Goal: Communication & Community: Answer question/provide support

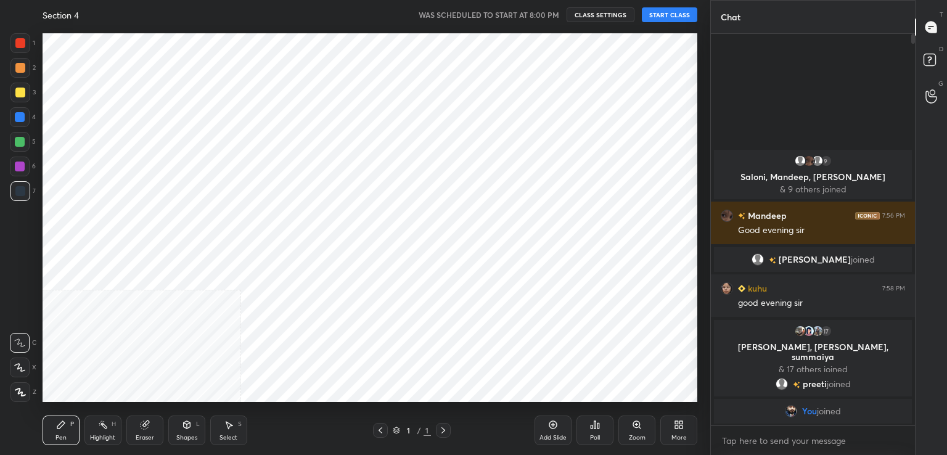
scroll to position [376, 661]
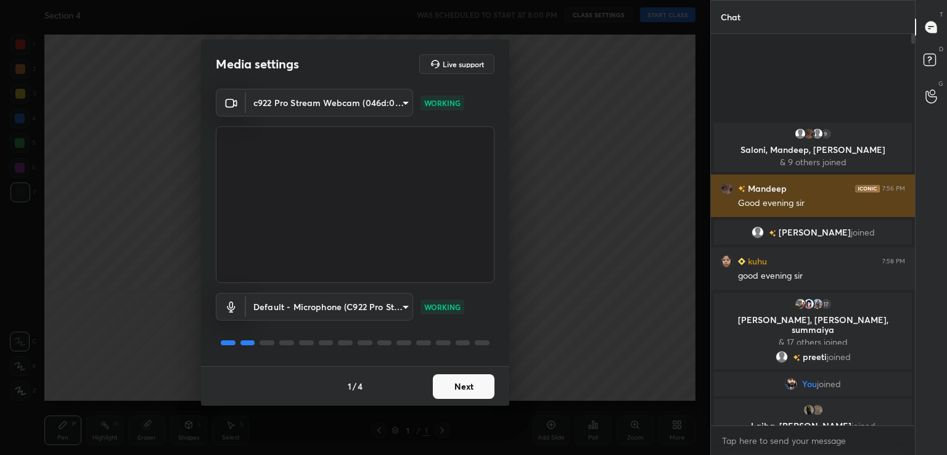
click at [468, 394] on button "Next" at bounding box center [464, 386] width 62 height 25
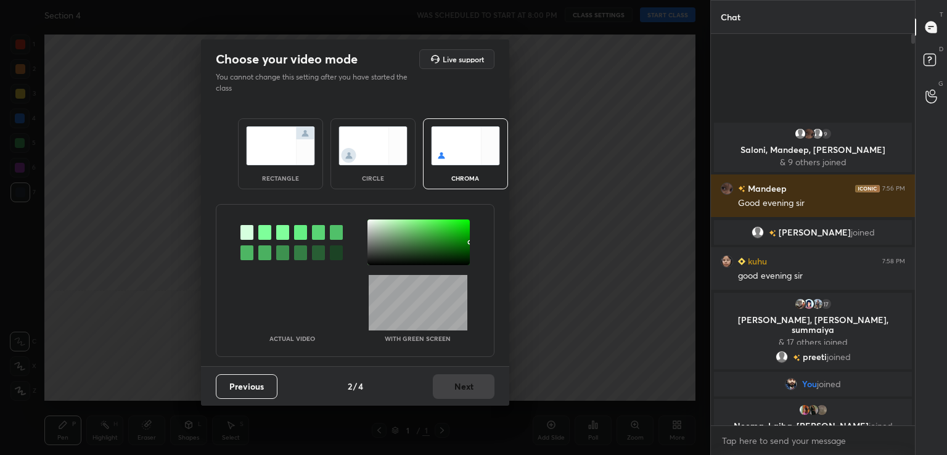
click at [266, 232] on div at bounding box center [264, 232] width 13 height 15
click at [380, 248] on div at bounding box center [379, 248] width 2 height 2
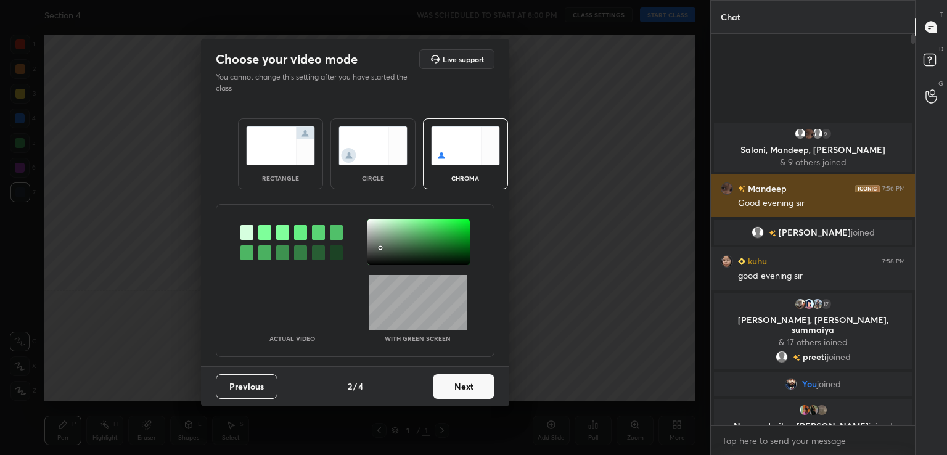
click at [458, 393] on button "Next" at bounding box center [464, 386] width 62 height 25
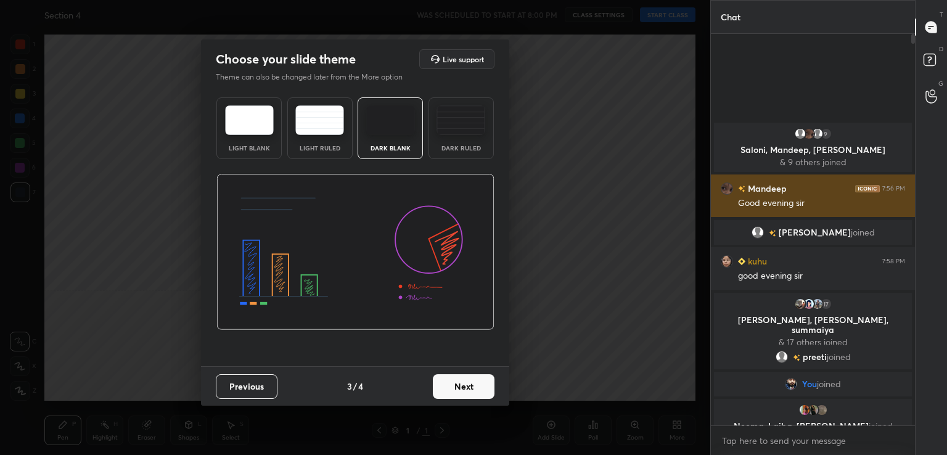
click at [473, 392] on button "Next" at bounding box center [464, 386] width 62 height 25
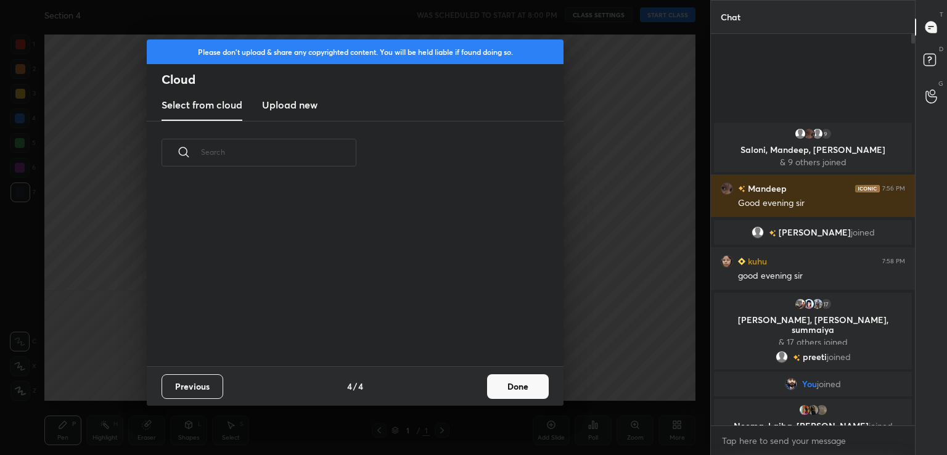
click at [504, 395] on button "Done" at bounding box center [518, 386] width 62 height 25
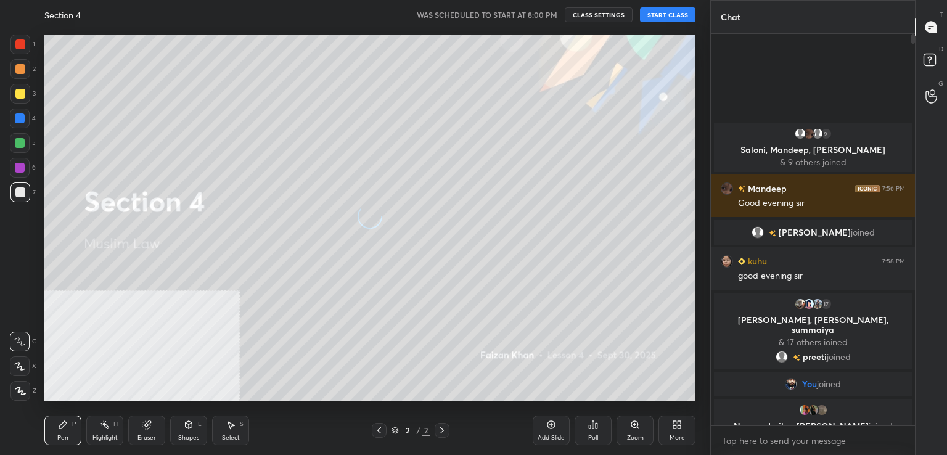
click at [672, 15] on button "START CLASS" at bounding box center [667, 14] width 55 height 15
click at [549, 428] on icon at bounding box center [551, 425] width 8 height 8
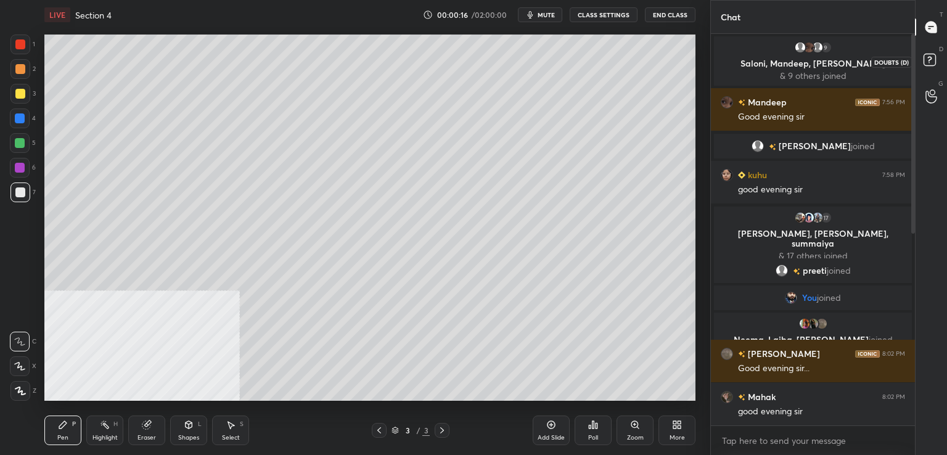
click at [930, 57] on icon at bounding box center [929, 59] width 4 height 5
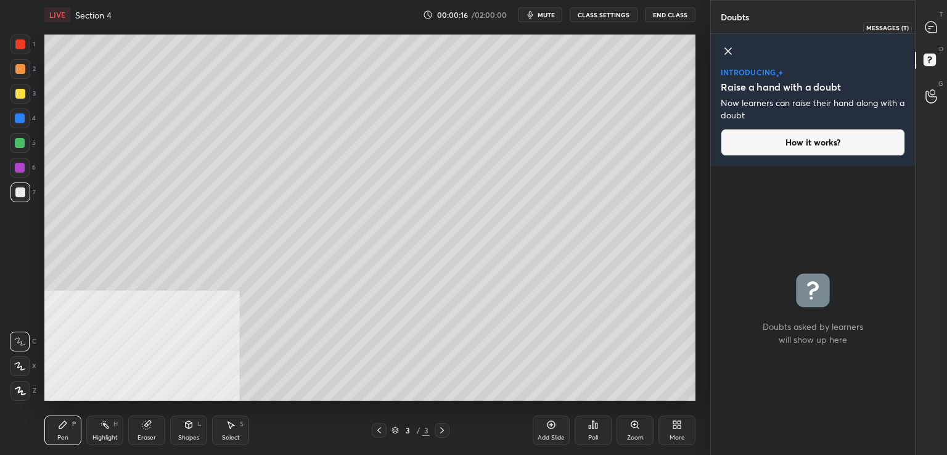
click at [934, 26] on icon at bounding box center [930, 27] width 11 height 11
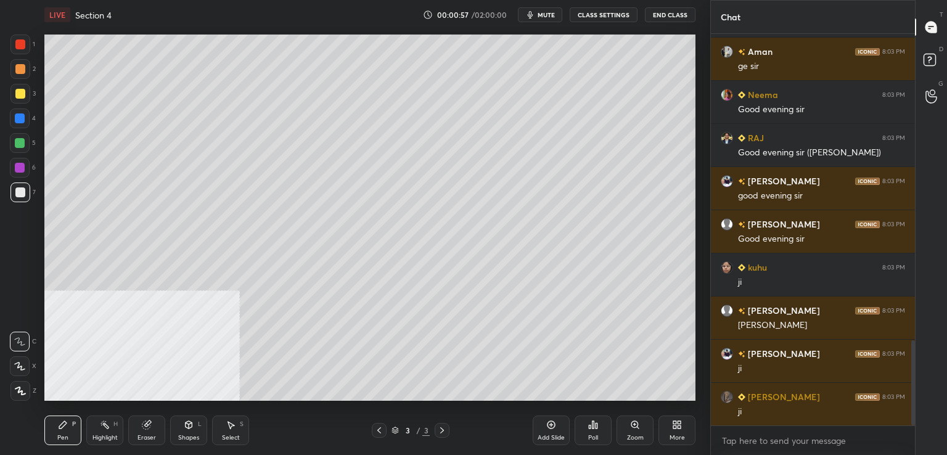
scroll to position [1440, 0]
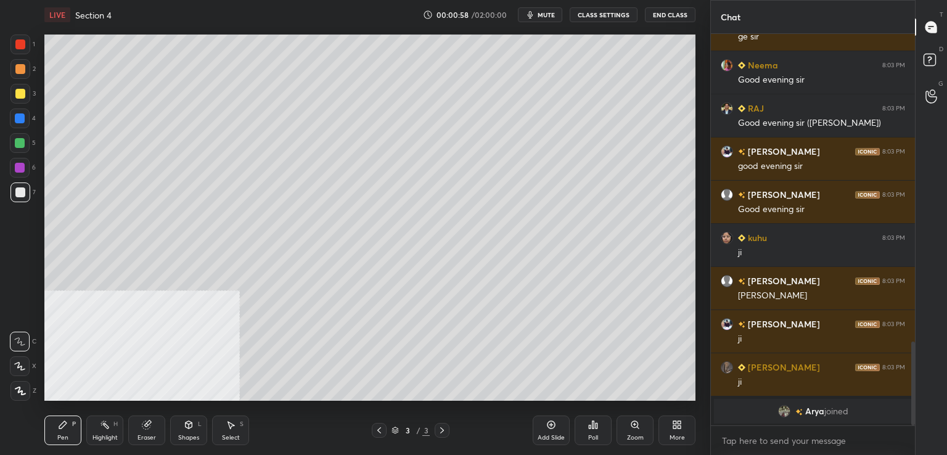
click at [22, 390] on icon at bounding box center [20, 390] width 10 height 7
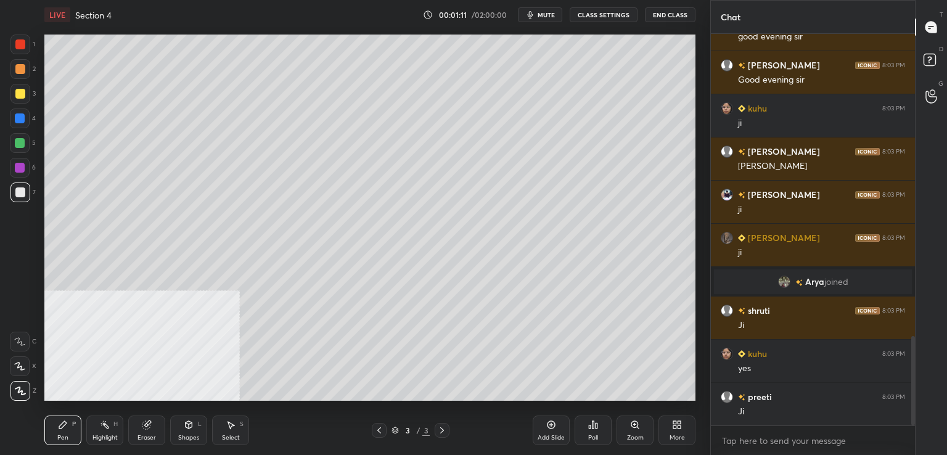
scroll to position [1368, 0]
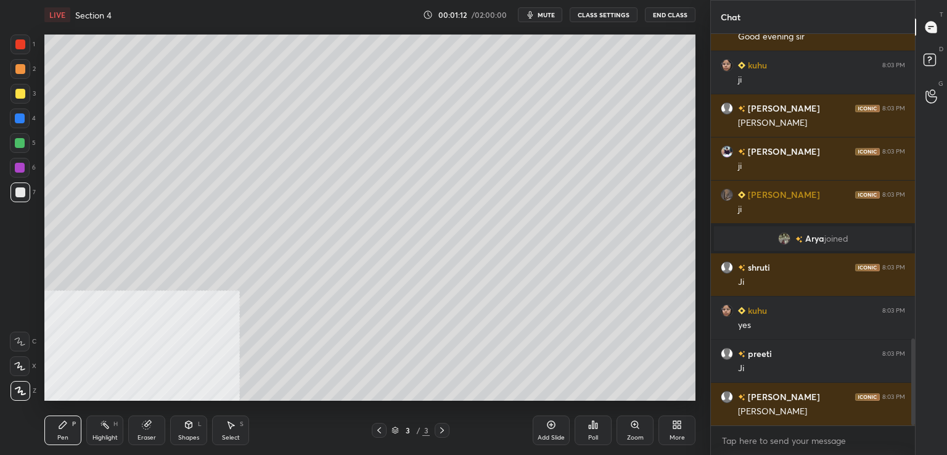
click at [21, 363] on icon at bounding box center [19, 366] width 11 height 9
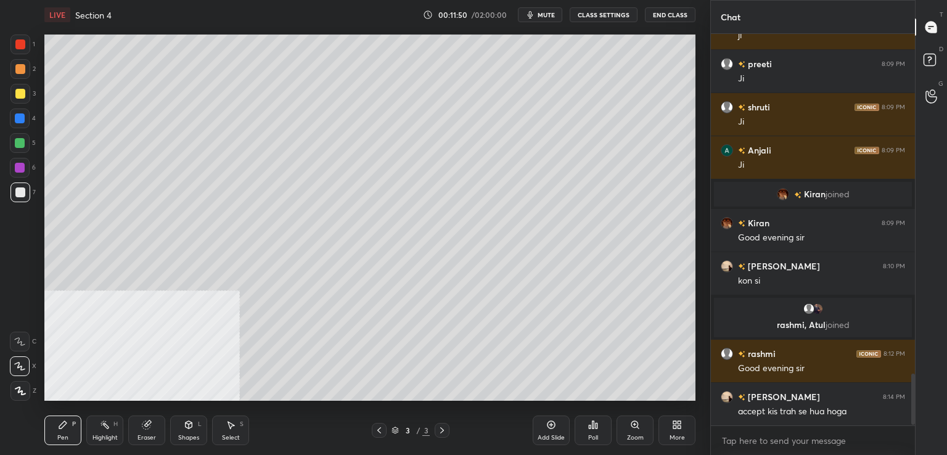
scroll to position [2577, 0]
click at [545, 430] on div "Add Slide" at bounding box center [550, 430] width 37 height 30
click at [22, 197] on div at bounding box center [20, 192] width 10 height 10
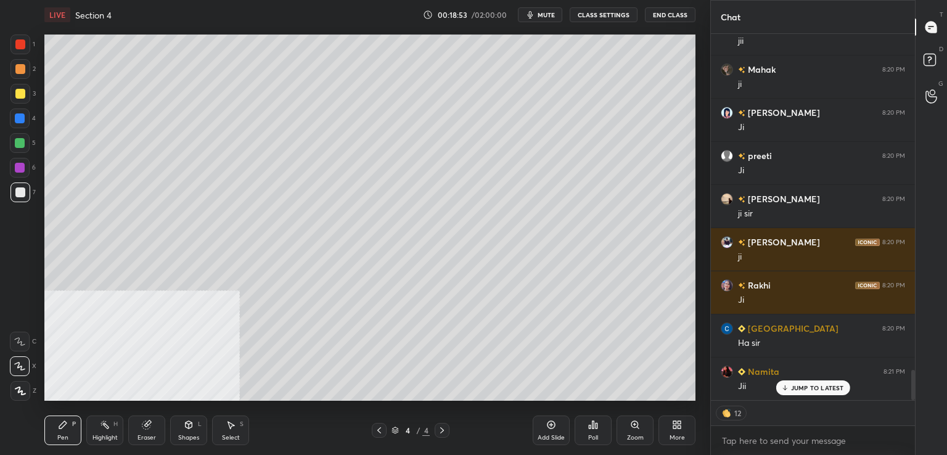
scroll to position [4107, 0]
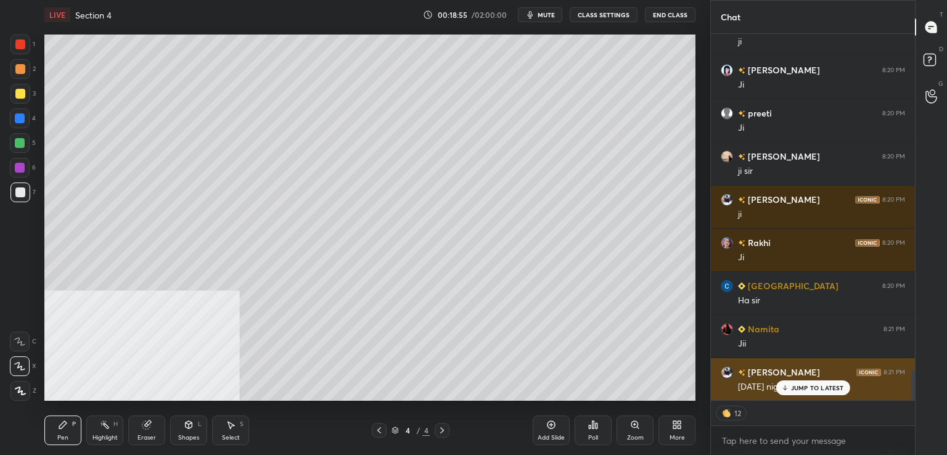
click at [790, 386] on div "JUMP TO LATEST" at bounding box center [812, 387] width 74 height 15
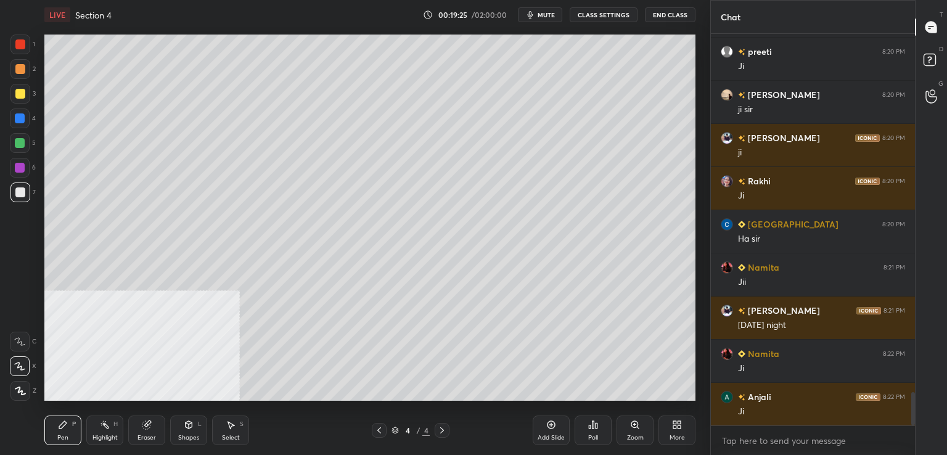
scroll to position [4212, 0]
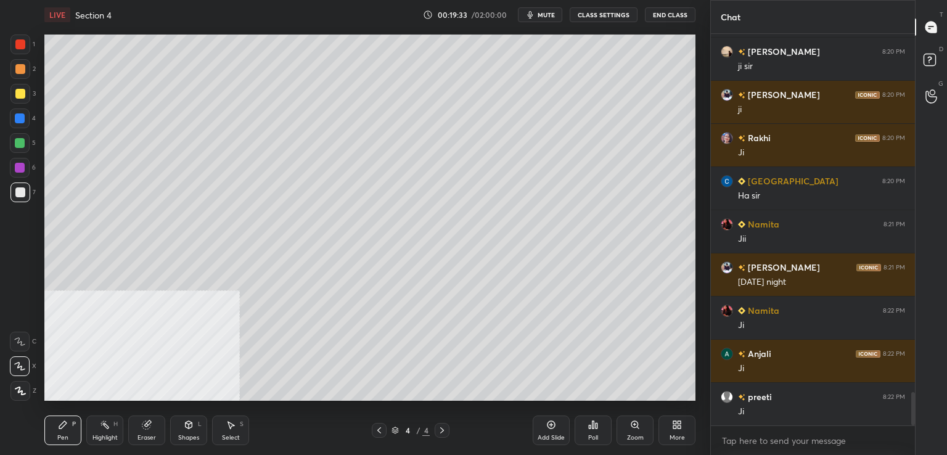
click at [550, 426] on icon at bounding box center [551, 425] width 4 height 4
click at [20, 169] on div at bounding box center [20, 168] width 10 height 10
click at [26, 151] on div at bounding box center [20, 143] width 20 height 20
click at [24, 198] on div at bounding box center [20, 192] width 20 height 20
click at [22, 94] on div at bounding box center [20, 94] width 10 height 10
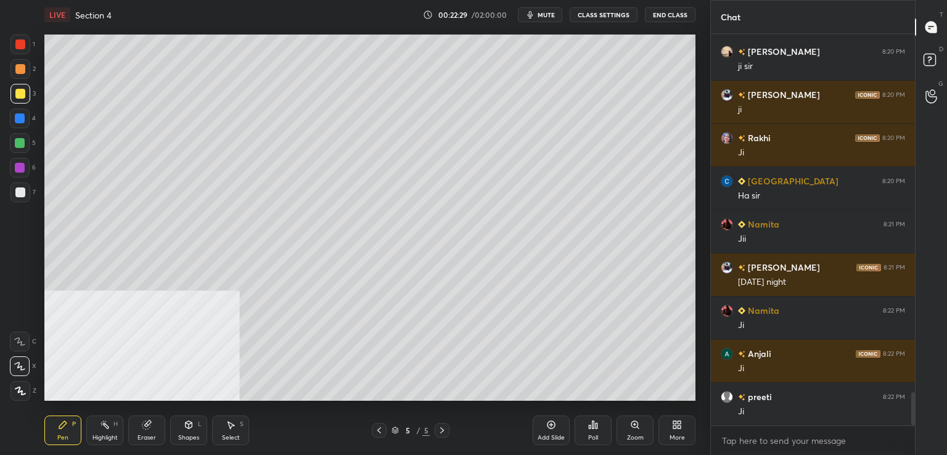
click at [24, 189] on div at bounding box center [20, 192] width 10 height 10
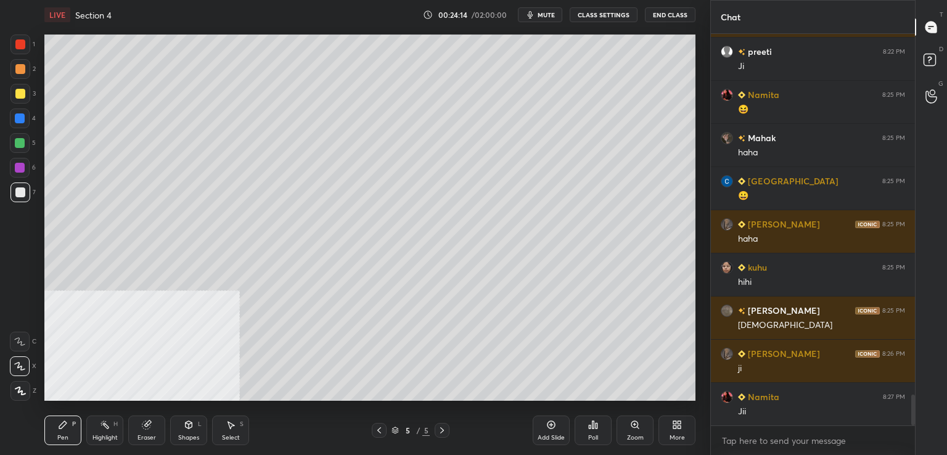
scroll to position [4600, 0]
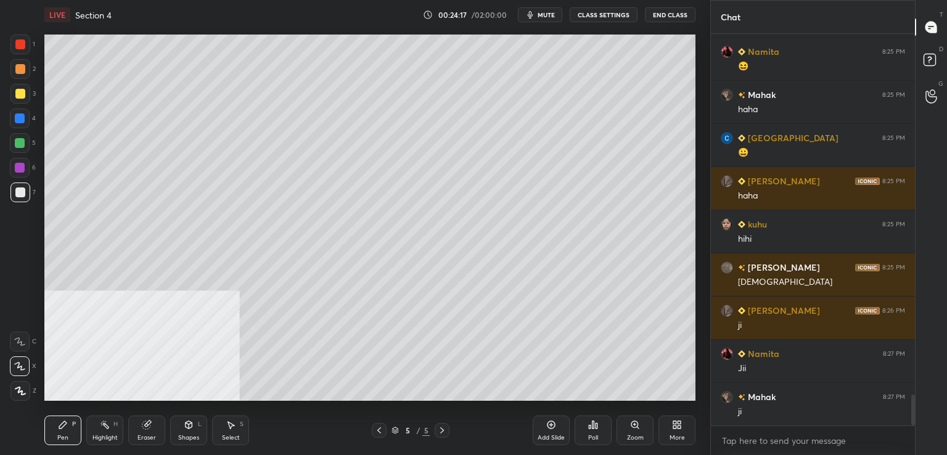
click at [20, 97] on div at bounding box center [20, 94] width 10 height 10
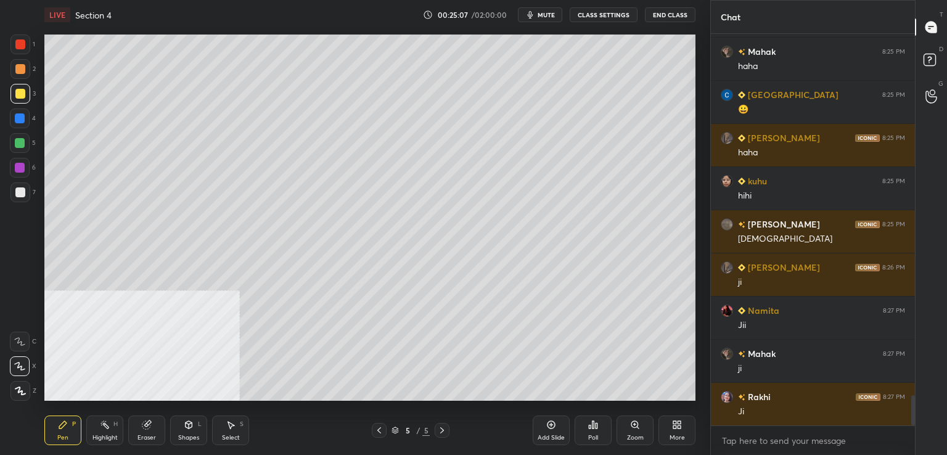
click at [25, 136] on div at bounding box center [20, 143] width 20 height 20
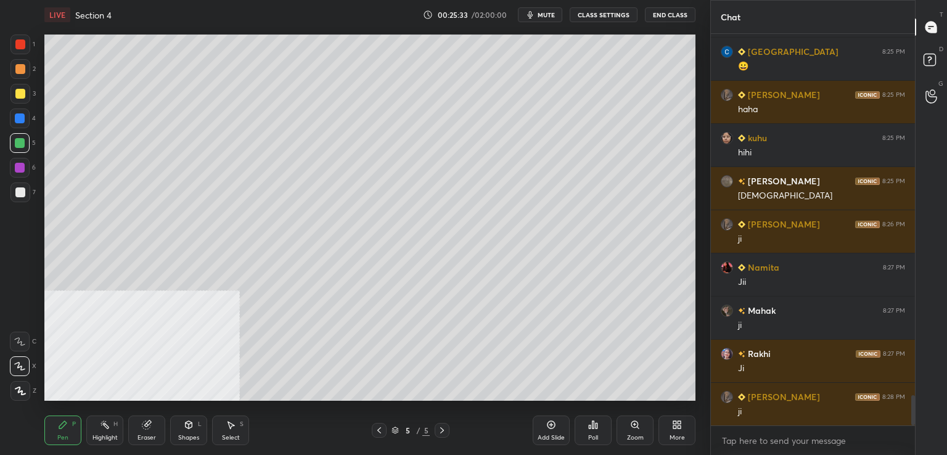
click at [552, 426] on icon at bounding box center [551, 425] width 10 height 10
click at [20, 194] on div at bounding box center [20, 192] width 10 height 10
click at [28, 94] on div at bounding box center [20, 94] width 20 height 20
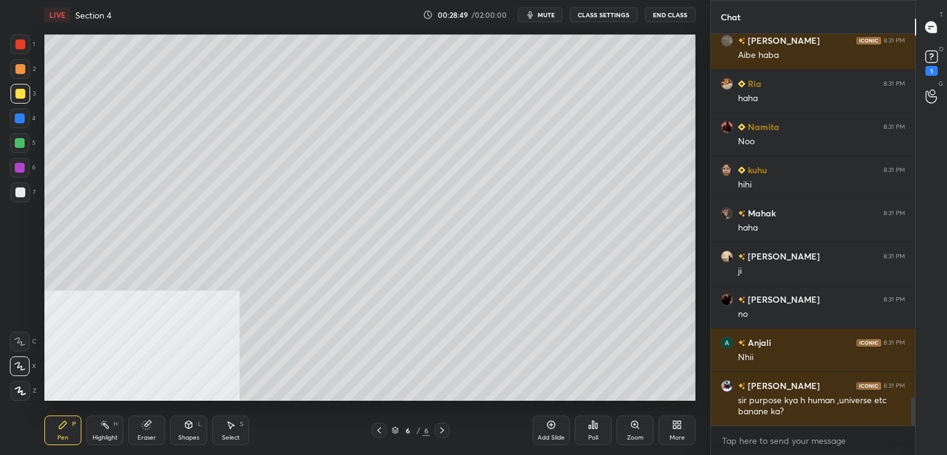
scroll to position [5212, 0]
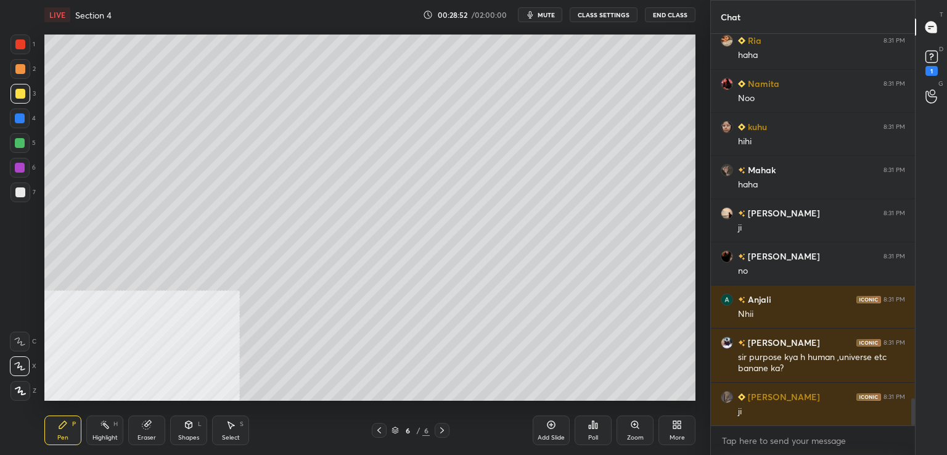
click at [20, 190] on div at bounding box center [20, 192] width 10 height 10
click at [378, 429] on icon at bounding box center [379, 430] width 10 height 10
click at [550, 418] on div "Add Slide" at bounding box center [550, 430] width 37 height 30
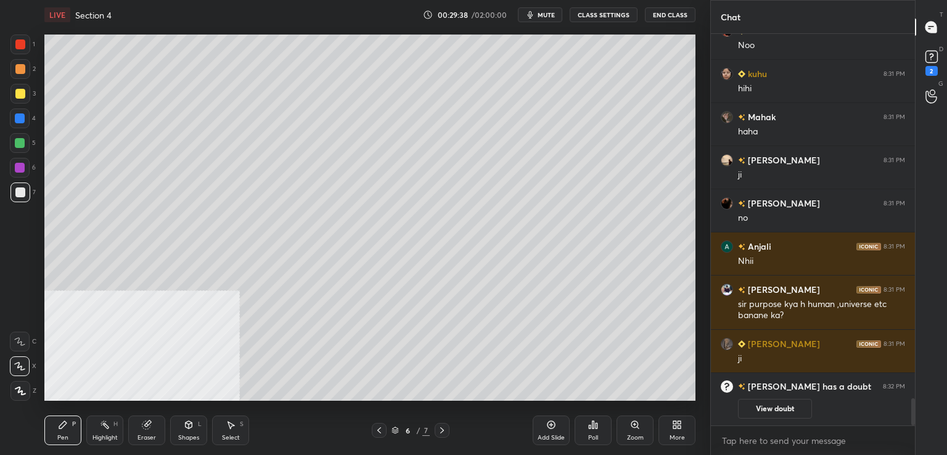
click at [26, 96] on div at bounding box center [20, 94] width 20 height 20
click at [19, 196] on div at bounding box center [20, 192] width 10 height 10
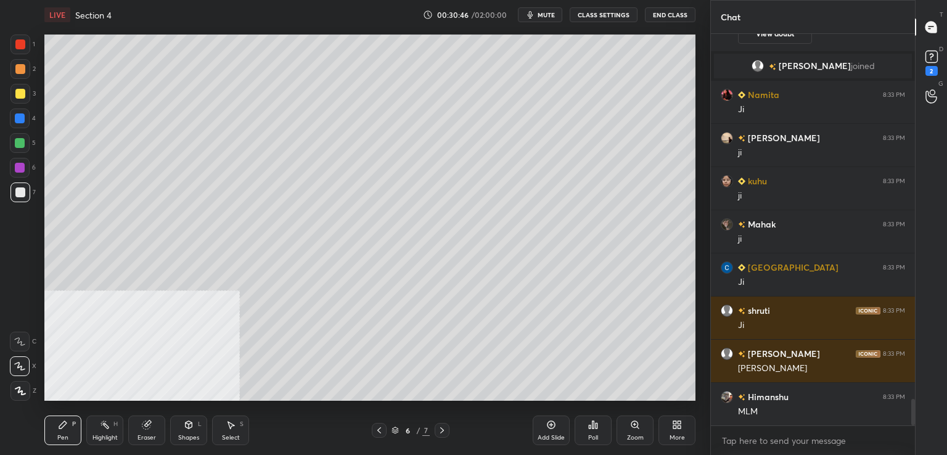
scroll to position [5390, 0]
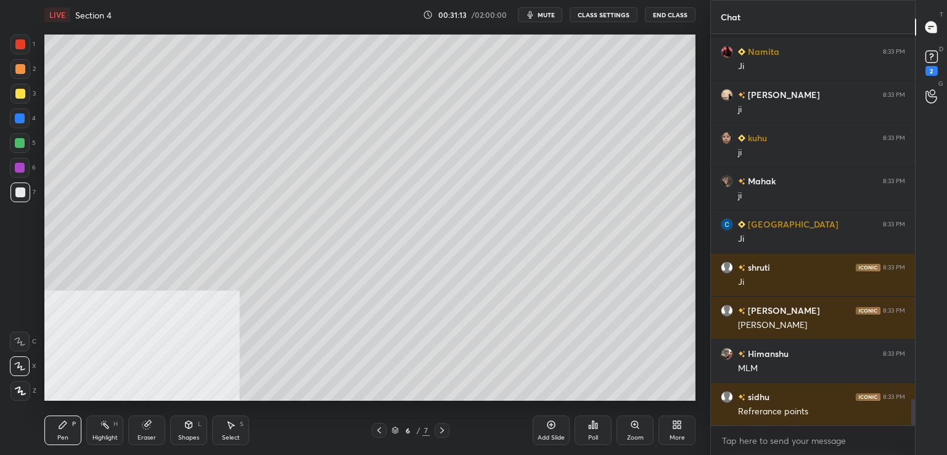
click at [23, 94] on div at bounding box center [20, 94] width 10 height 10
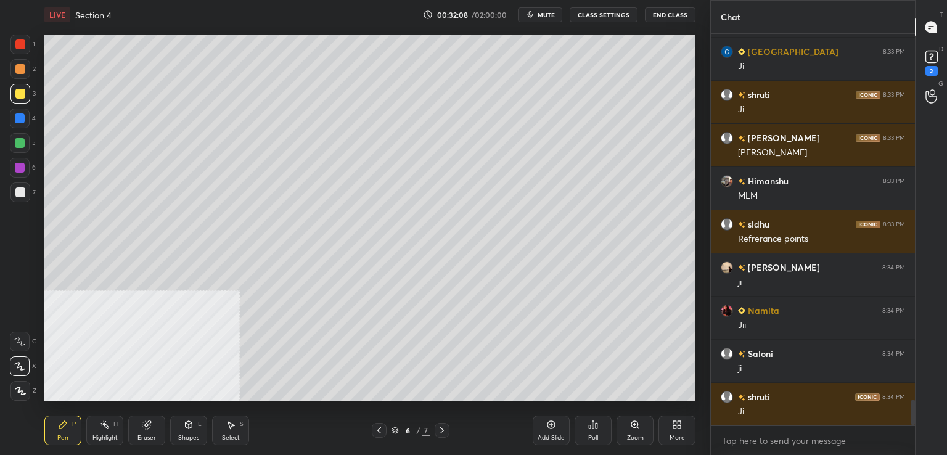
scroll to position [5649, 0]
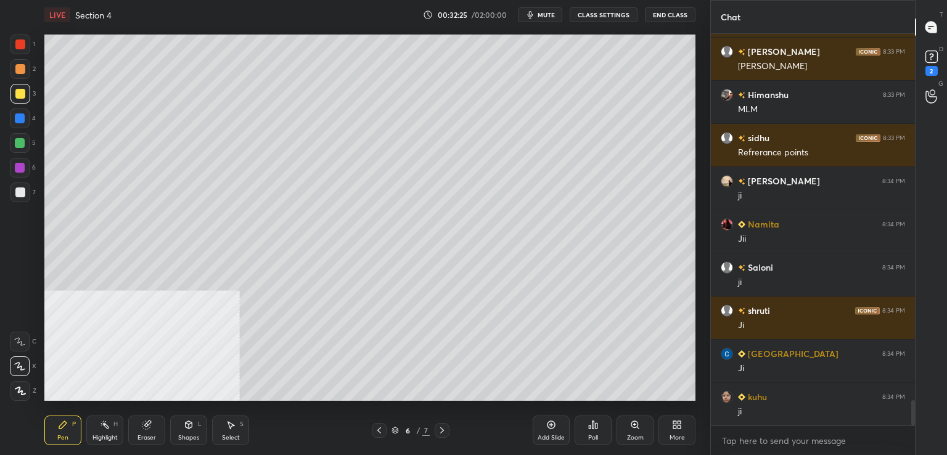
click at [27, 168] on div at bounding box center [20, 168] width 20 height 20
click at [26, 146] on div at bounding box center [20, 143] width 20 height 20
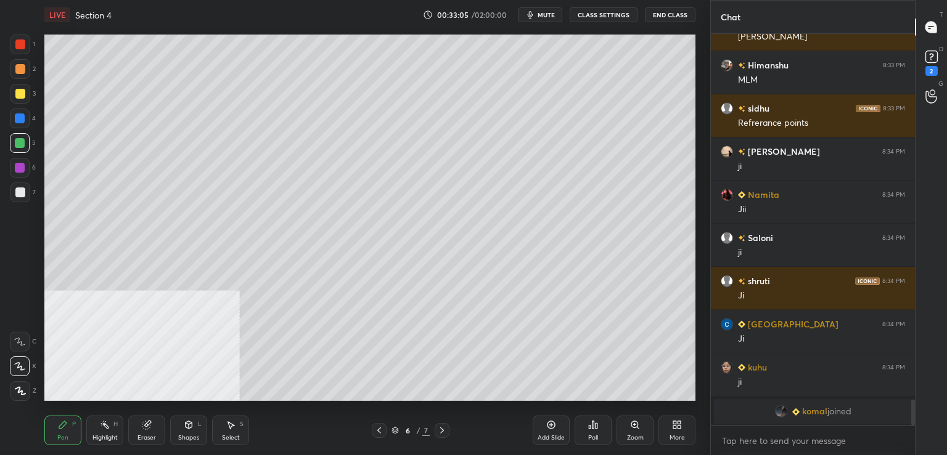
click at [18, 119] on div at bounding box center [20, 118] width 10 height 10
click at [18, 47] on div at bounding box center [20, 44] width 10 height 10
click at [26, 197] on div at bounding box center [20, 192] width 20 height 20
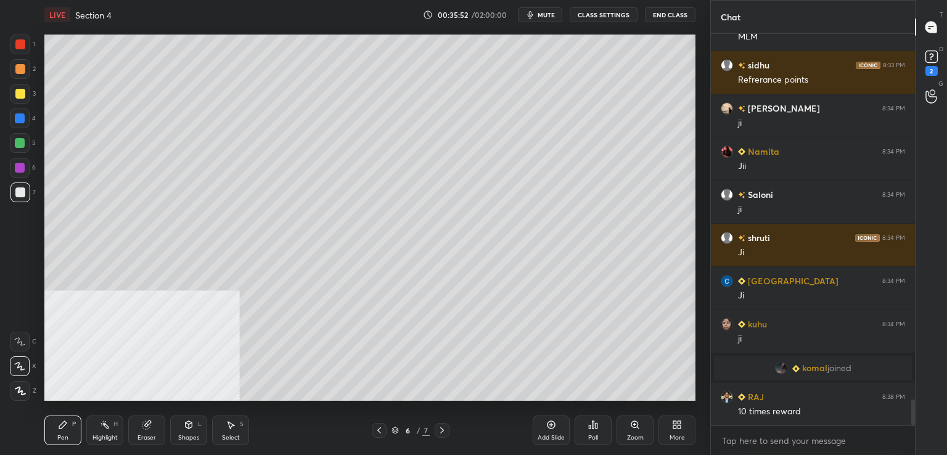
click at [25, 193] on div at bounding box center [20, 192] width 20 height 20
click at [548, 426] on icon at bounding box center [551, 425] width 10 height 10
click at [17, 124] on div at bounding box center [20, 118] width 20 height 20
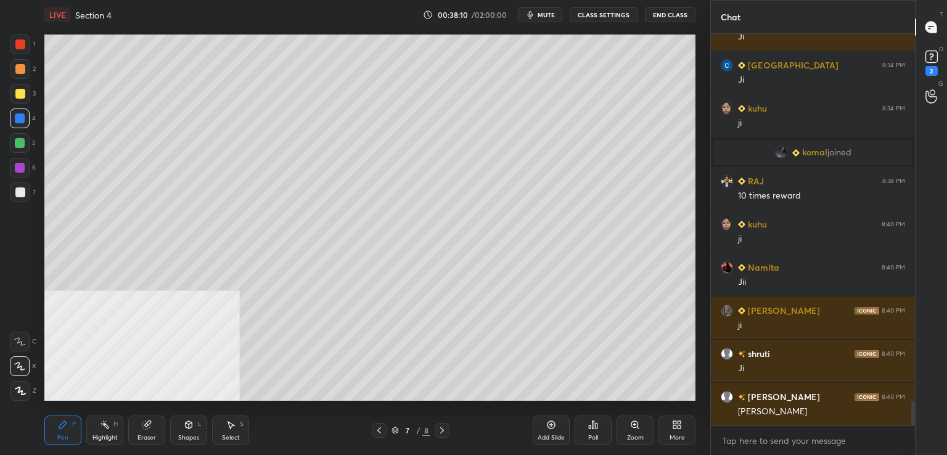
scroll to position [5795, 0]
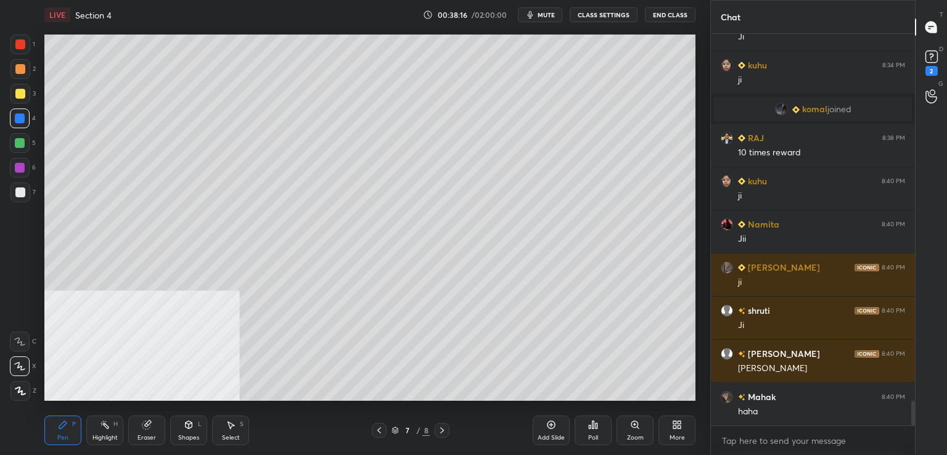
click at [20, 192] on div at bounding box center [20, 192] width 10 height 10
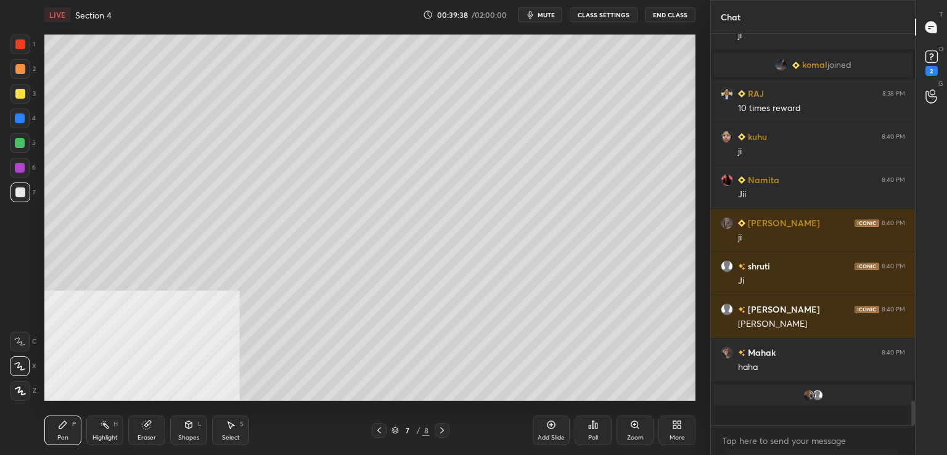
scroll to position [5840, 0]
click at [22, 95] on div at bounding box center [20, 94] width 10 height 10
click at [25, 169] on div at bounding box center [20, 168] width 20 height 20
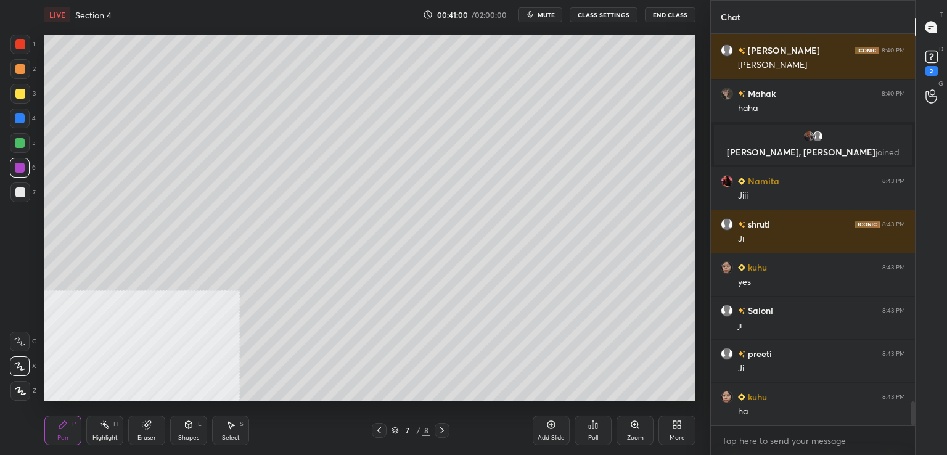
scroll to position [5999, 0]
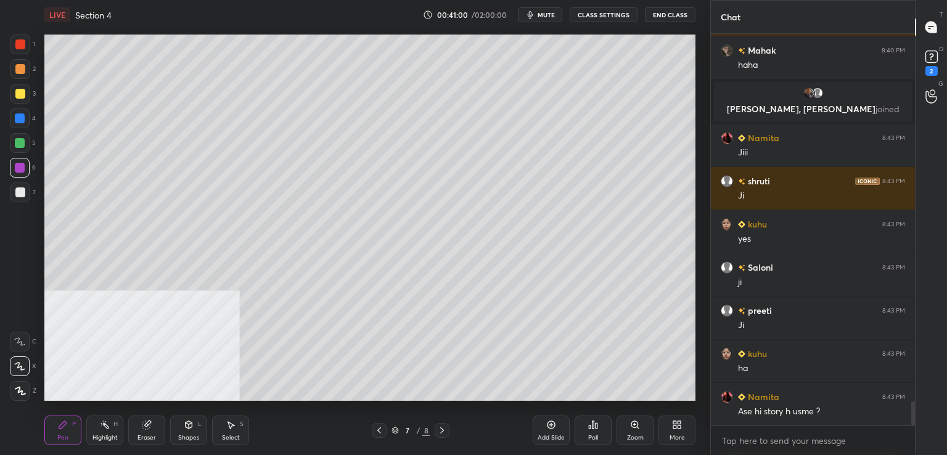
click at [23, 67] on div at bounding box center [20, 69] width 10 height 10
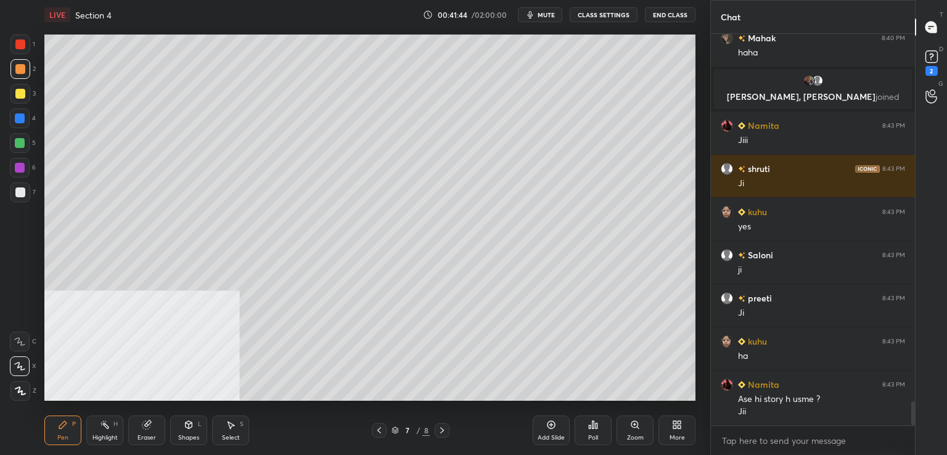
scroll to position [6054, 0]
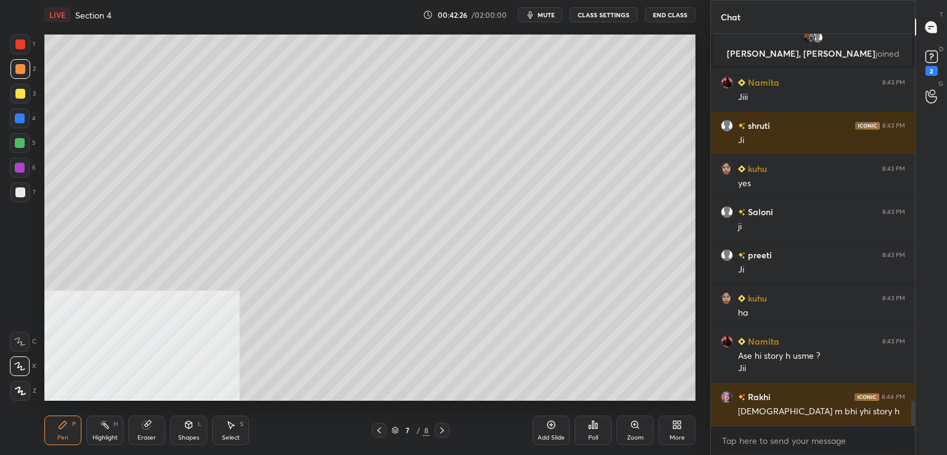
click at [25, 97] on div at bounding box center [20, 94] width 20 height 20
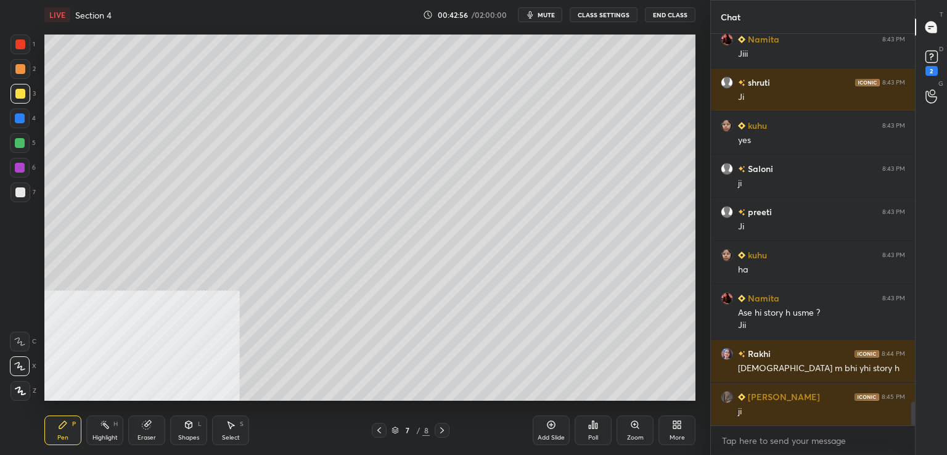
click at [545, 425] on div "Add Slide" at bounding box center [550, 430] width 37 height 30
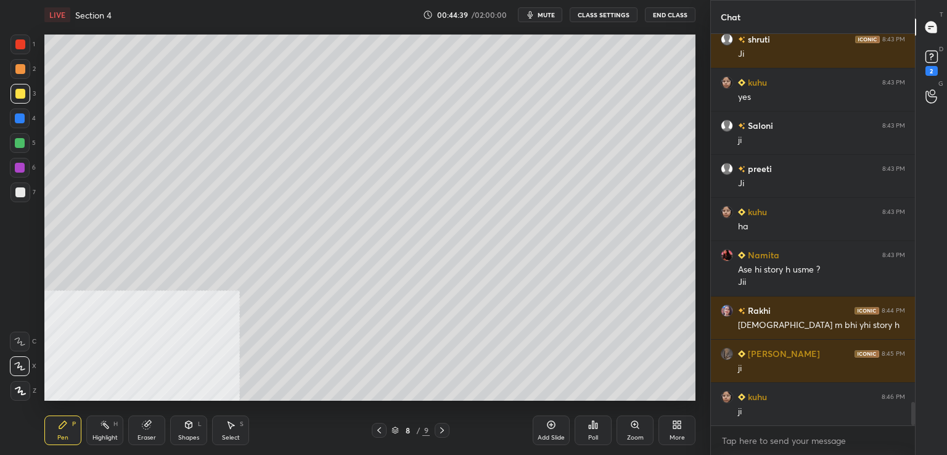
click at [381, 434] on icon at bounding box center [379, 430] width 10 height 10
click at [444, 432] on icon at bounding box center [442, 430] width 10 height 10
click at [23, 188] on div at bounding box center [20, 192] width 10 height 10
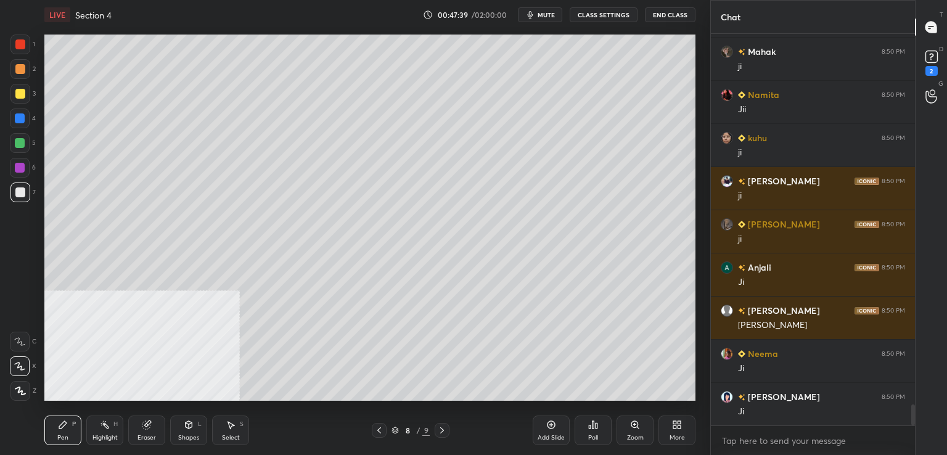
scroll to position [7003, 0]
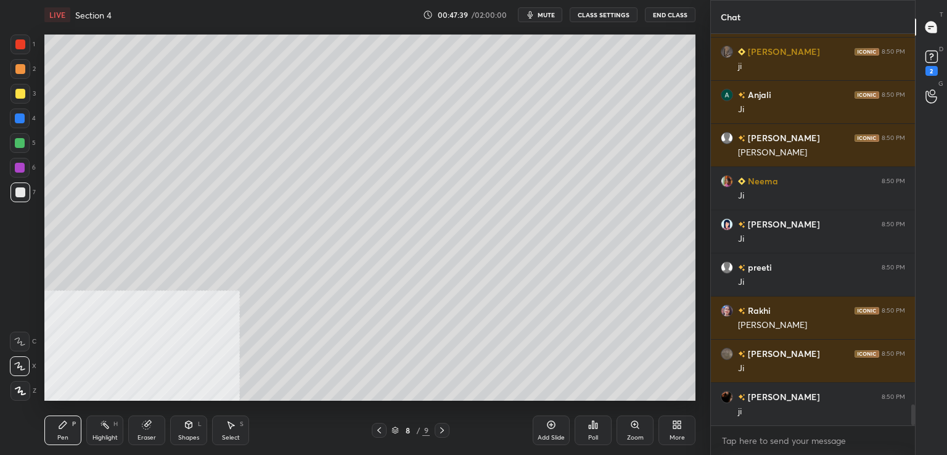
click at [20, 200] on div at bounding box center [20, 192] width 20 height 20
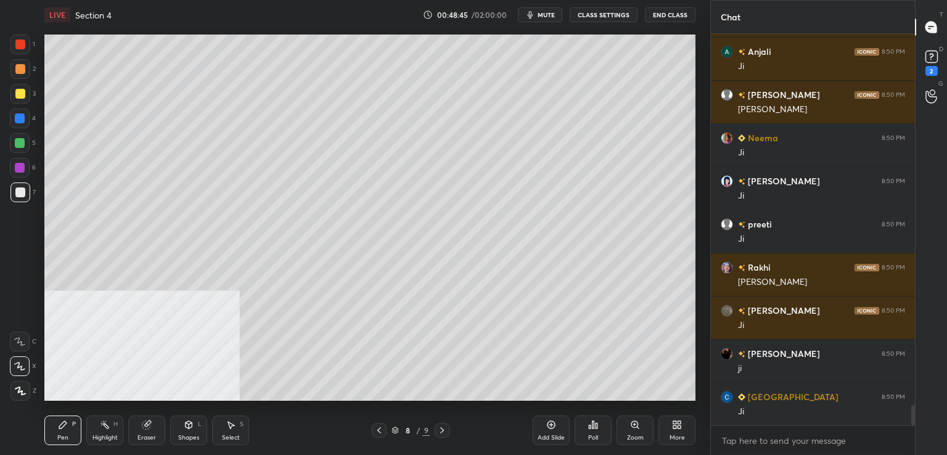
click at [24, 170] on div at bounding box center [20, 168] width 10 height 10
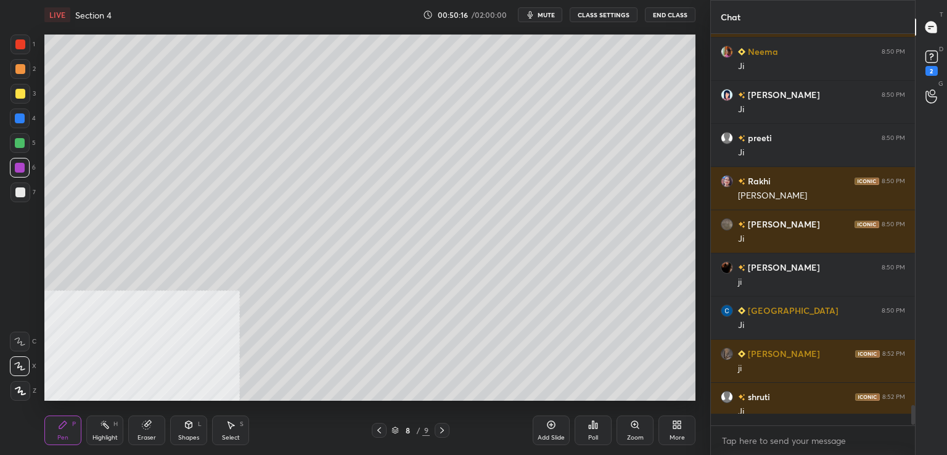
scroll to position [7133, 0]
click at [26, 54] on div "1" at bounding box center [22, 45] width 25 height 20
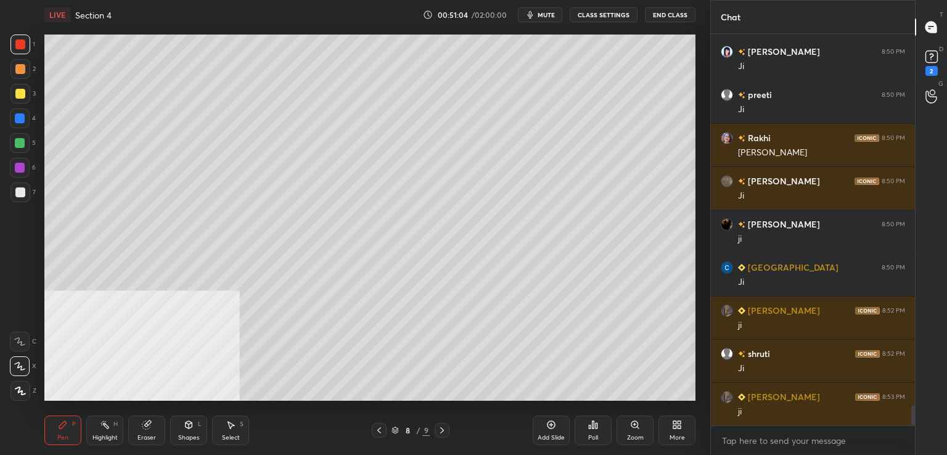
click at [18, 192] on div at bounding box center [20, 192] width 10 height 10
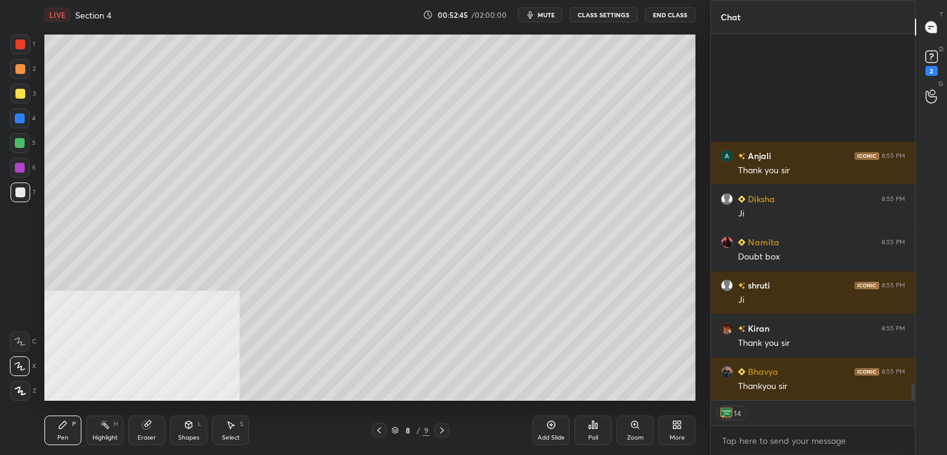
scroll to position [8021, 0]
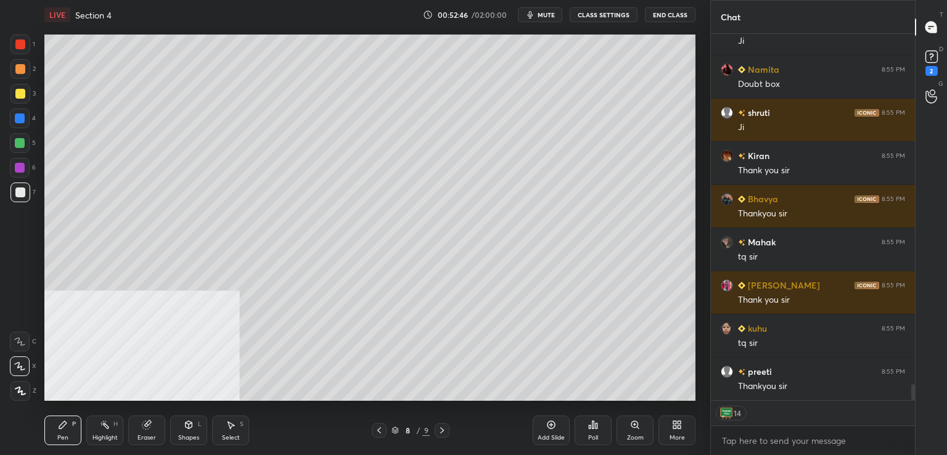
click at [547, 14] on span "mute" at bounding box center [545, 14] width 17 height 9
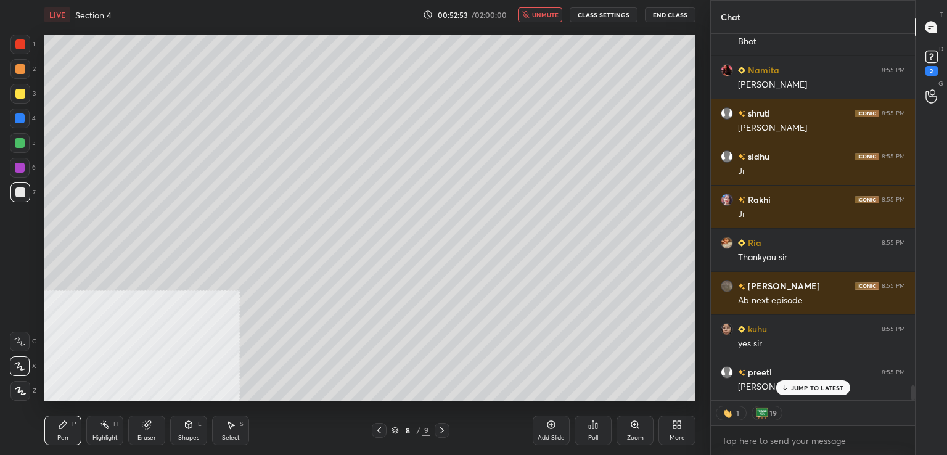
scroll to position [8711, 0]
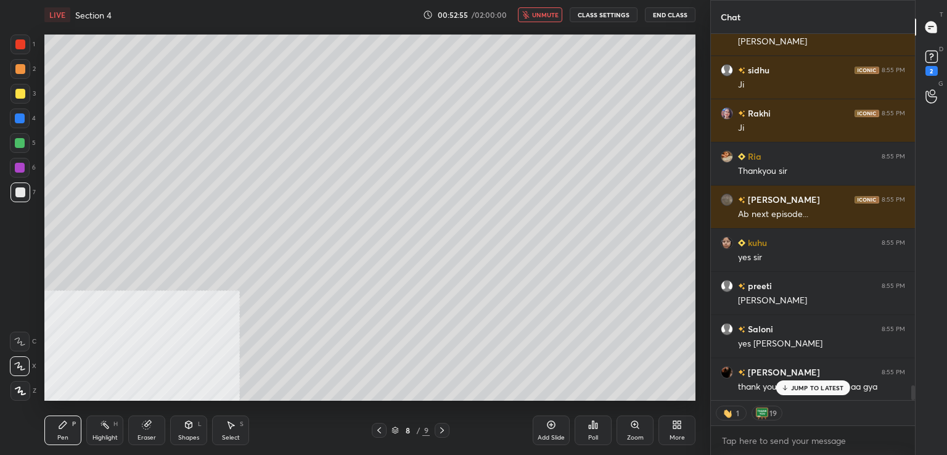
click at [547, 15] on span "unmute" at bounding box center [545, 14] width 26 height 9
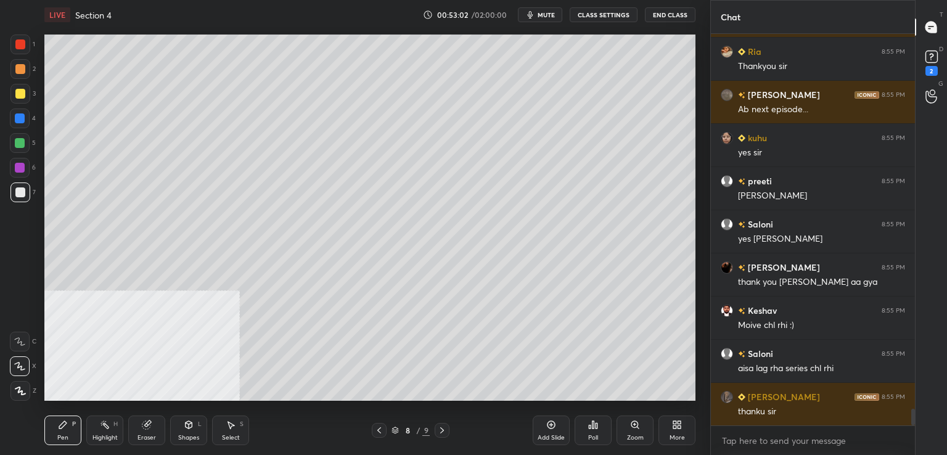
scroll to position [8901, 0]
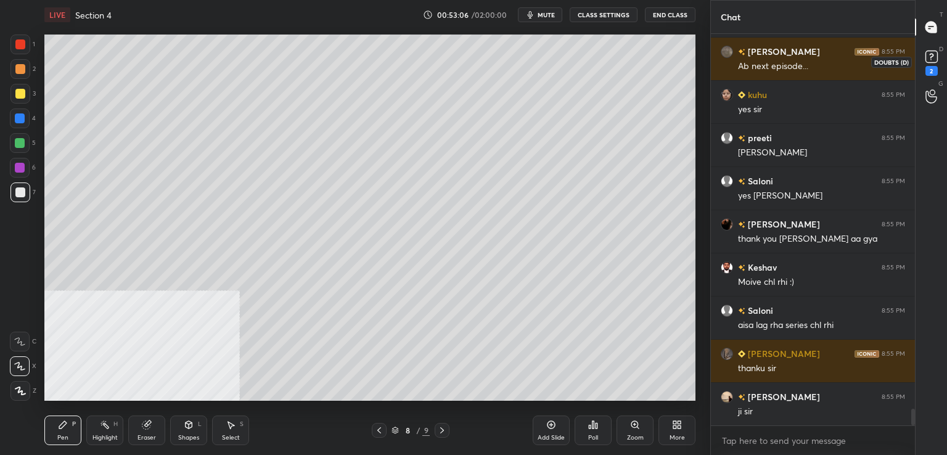
click at [932, 66] on div "2" at bounding box center [931, 71] width 12 height 10
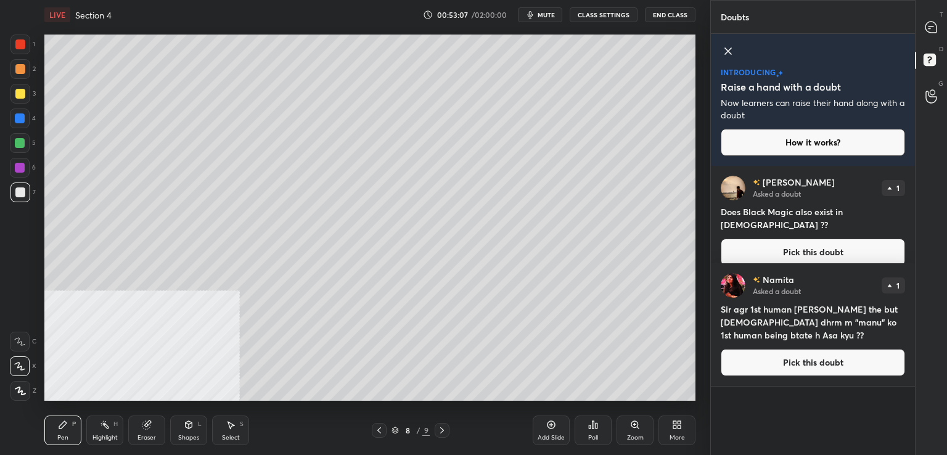
click at [784, 239] on button "Pick this doubt" at bounding box center [812, 251] width 184 height 27
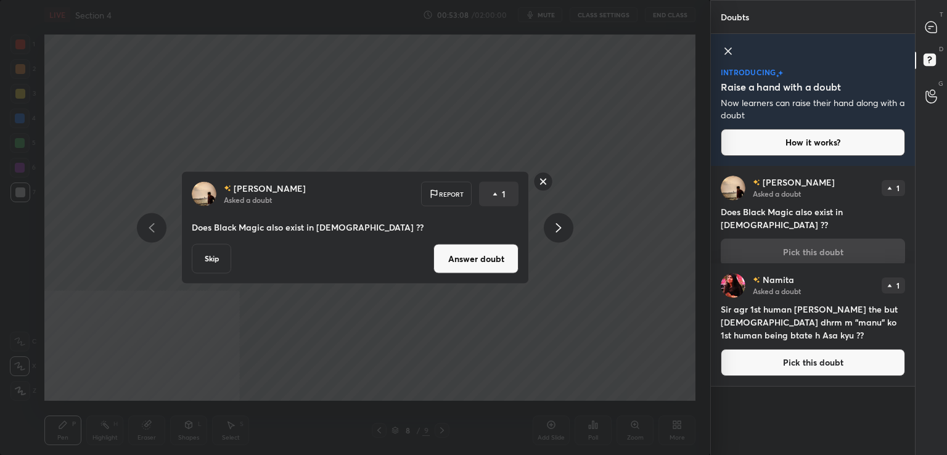
click at [507, 254] on button "Answer doubt" at bounding box center [475, 259] width 85 height 30
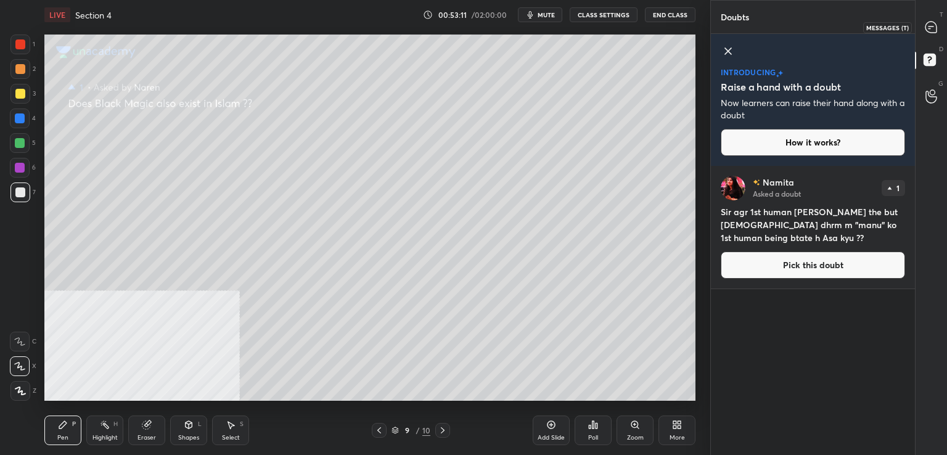
click at [931, 26] on icon at bounding box center [930, 26] width 5 height 0
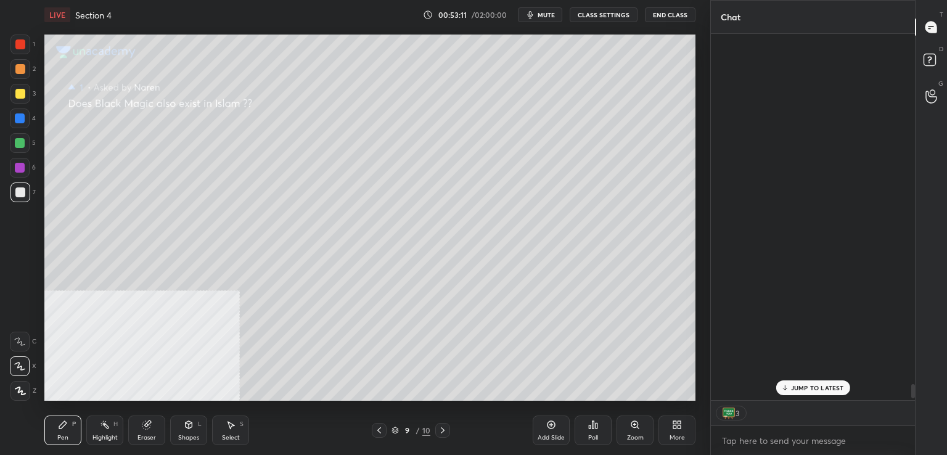
scroll to position [363, 200]
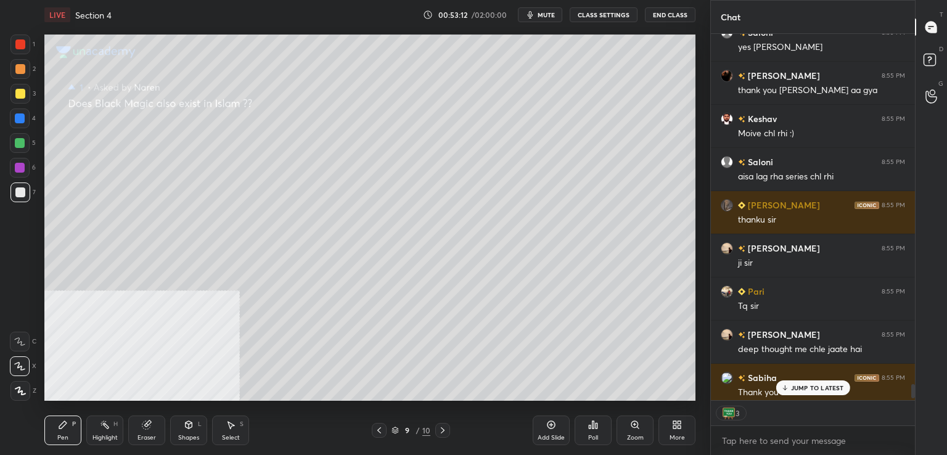
click at [15, 97] on div at bounding box center [20, 94] width 10 height 10
click at [798, 388] on p "3 NEW MESSAGES" at bounding box center [817, 387] width 57 height 7
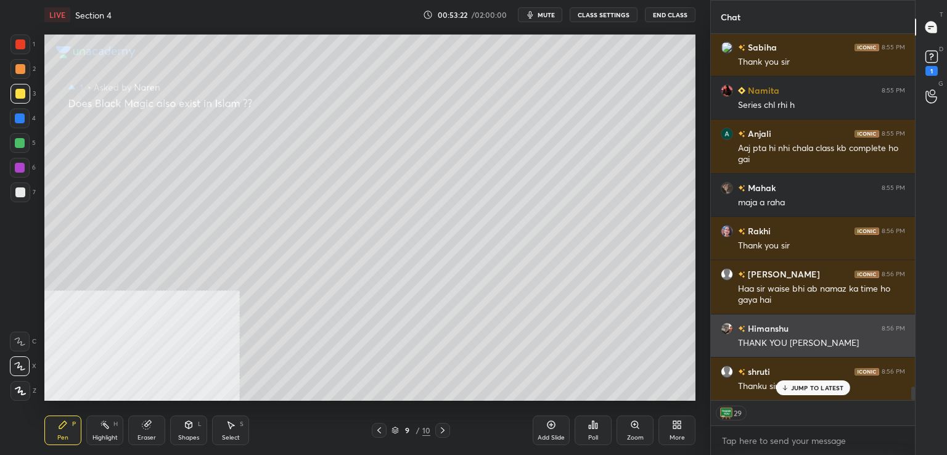
scroll to position [9636, 0]
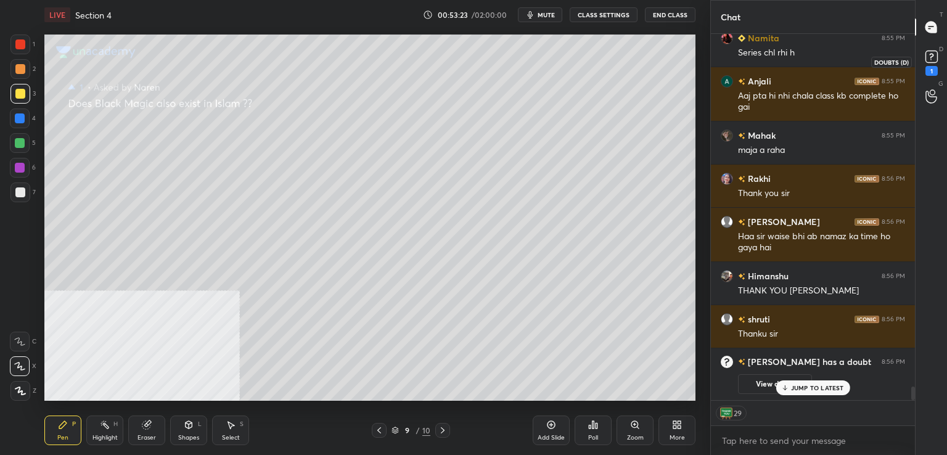
click at [932, 66] on div "1" at bounding box center [931, 71] width 12 height 10
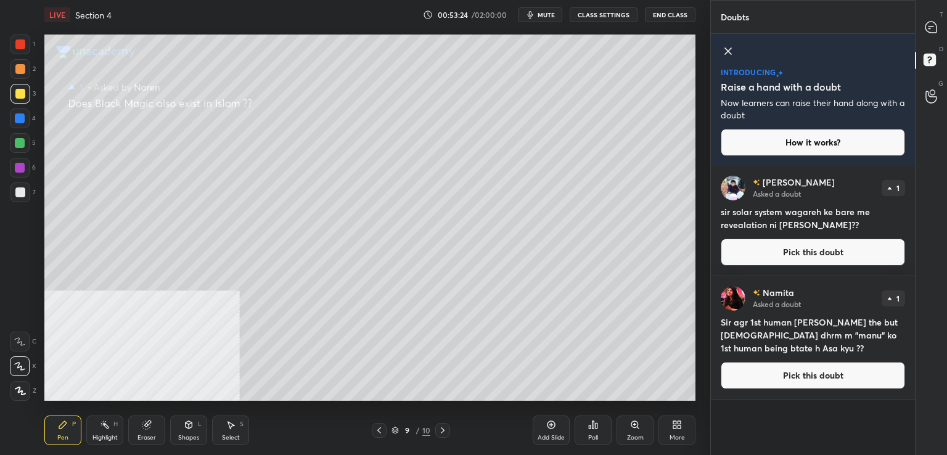
click at [778, 255] on button "Pick this doubt" at bounding box center [812, 251] width 184 height 27
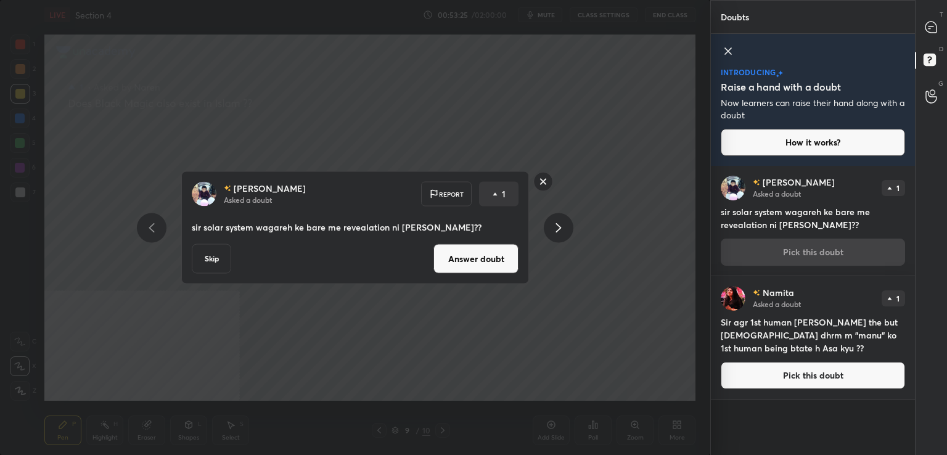
click at [476, 266] on button "Answer doubt" at bounding box center [475, 259] width 85 height 30
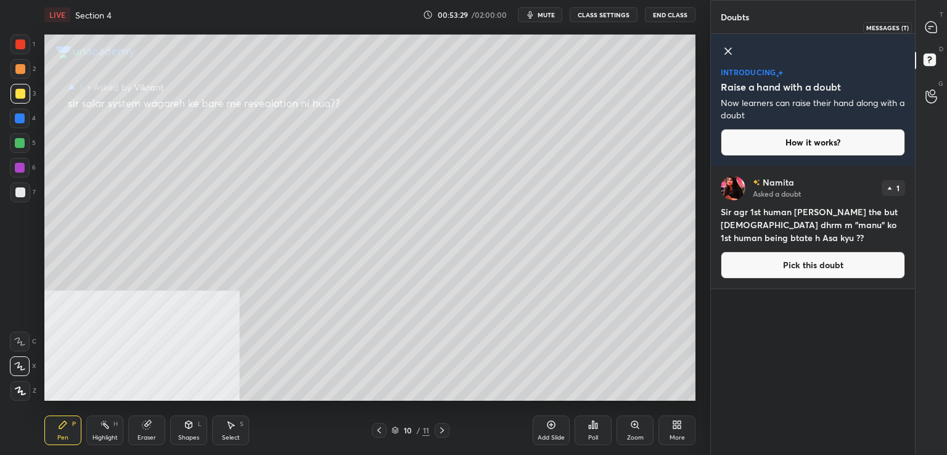
click at [929, 33] on icon at bounding box center [930, 27] width 11 height 11
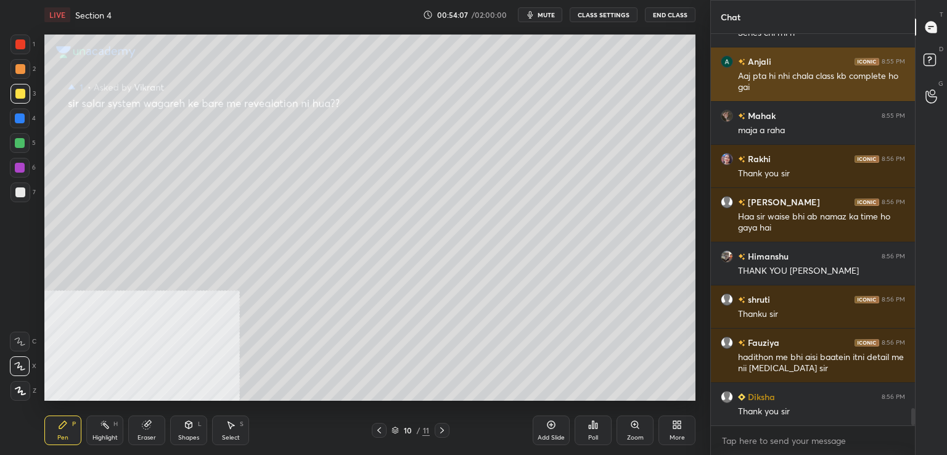
scroll to position [8663, 0]
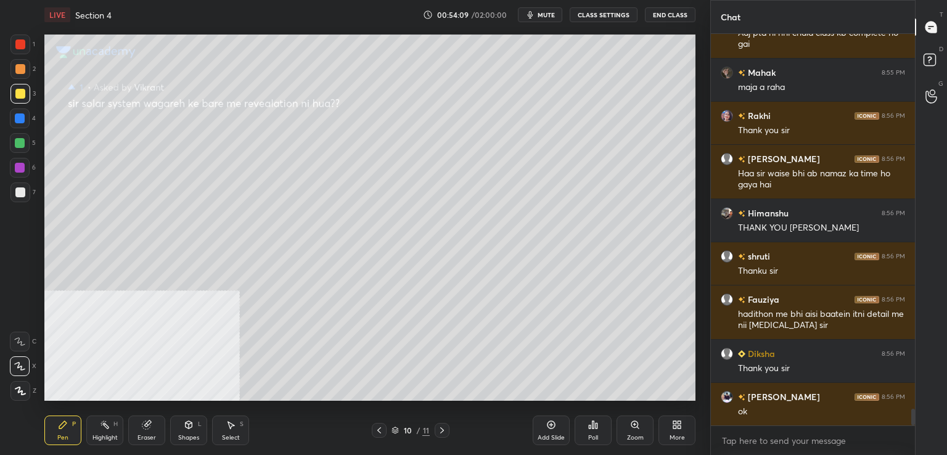
click at [25, 123] on div at bounding box center [20, 118] width 20 height 20
click at [23, 142] on div at bounding box center [20, 143] width 10 height 10
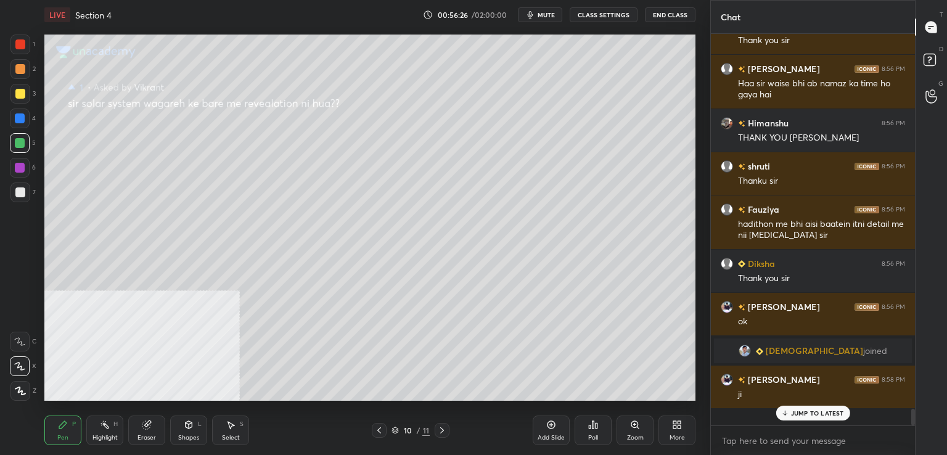
scroll to position [8453, 0]
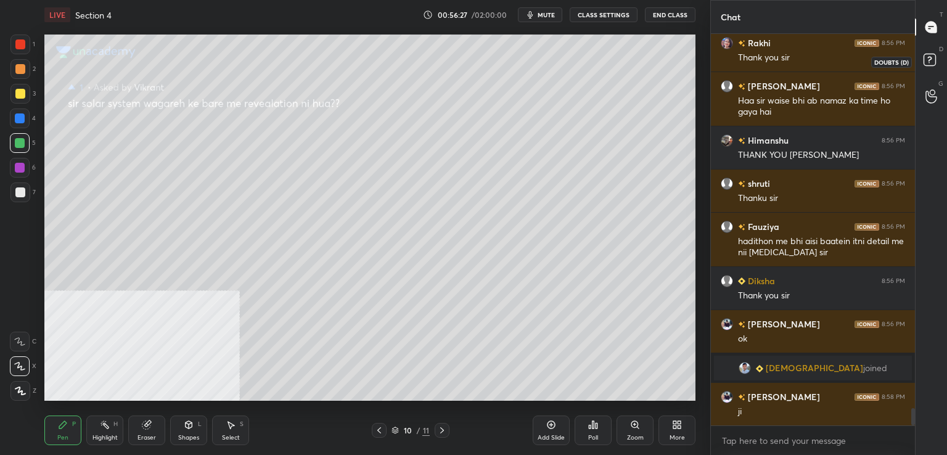
click at [932, 55] on rect at bounding box center [929, 60] width 12 height 12
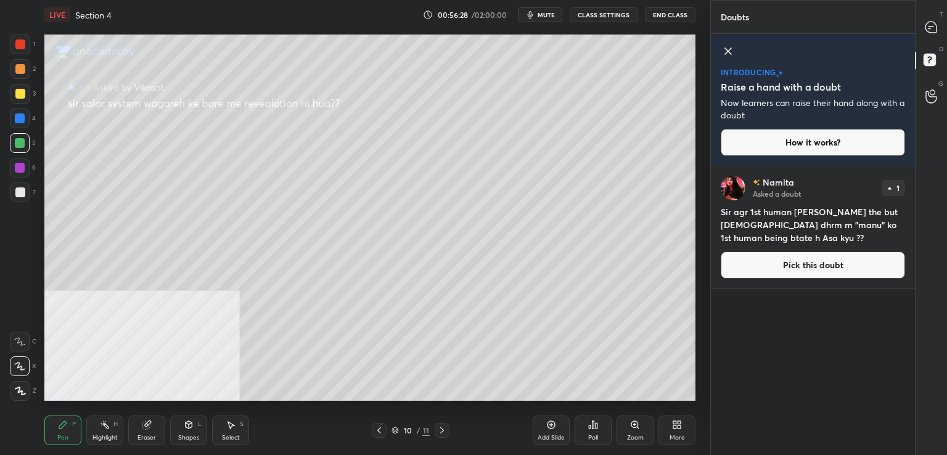
click at [780, 267] on button "Pick this doubt" at bounding box center [812, 264] width 184 height 27
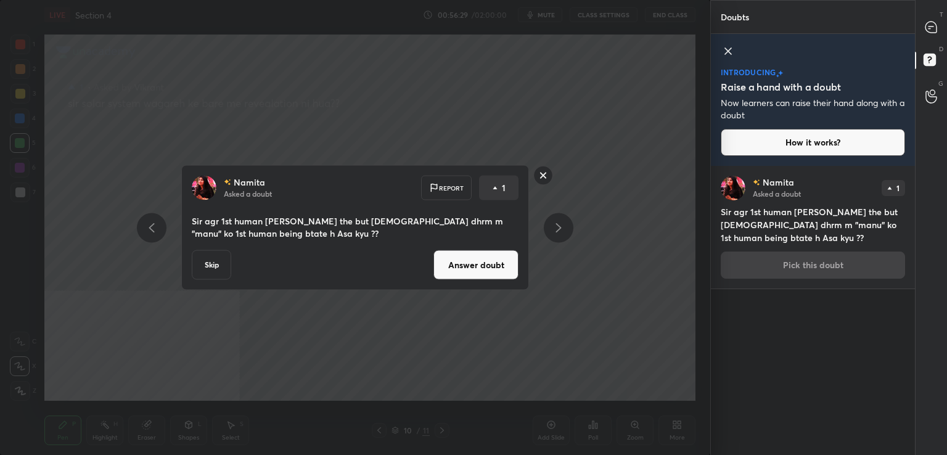
click at [493, 267] on button "Answer doubt" at bounding box center [475, 265] width 85 height 30
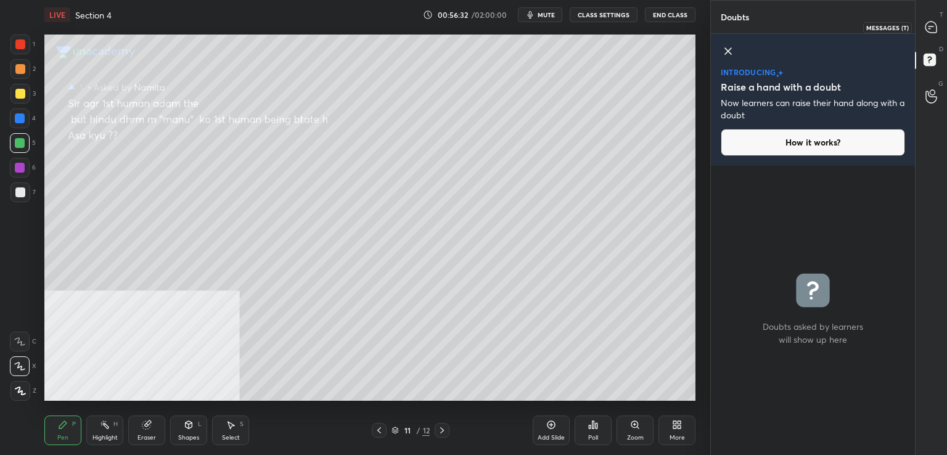
click at [927, 28] on icon at bounding box center [930, 27] width 11 height 11
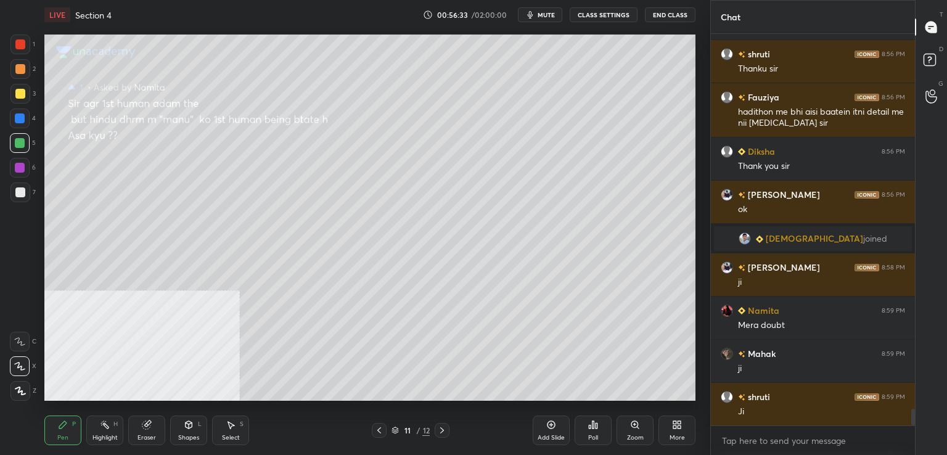
scroll to position [8853, 0]
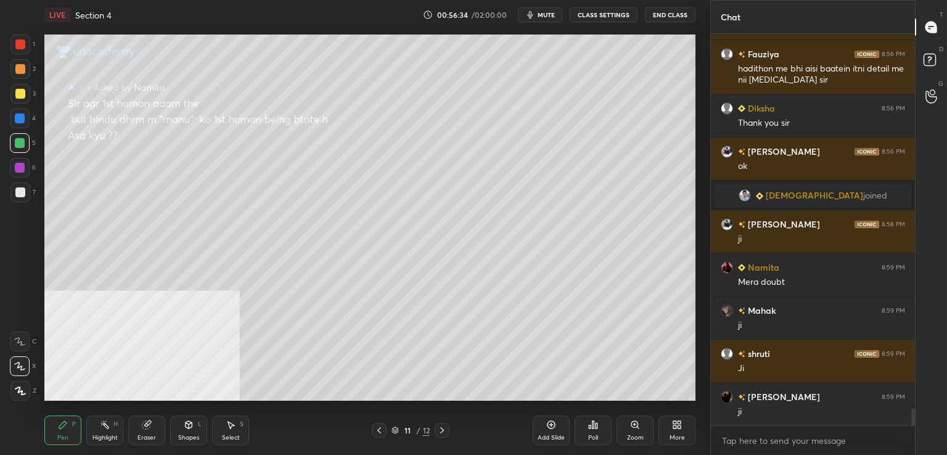
click at [22, 43] on div at bounding box center [20, 44] width 10 height 10
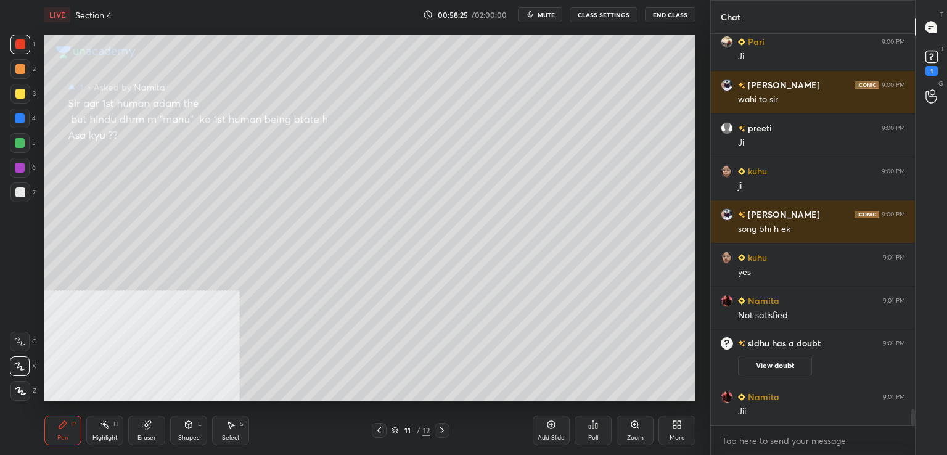
scroll to position [9225, 0]
click at [931, 65] on icon at bounding box center [931, 56] width 18 height 18
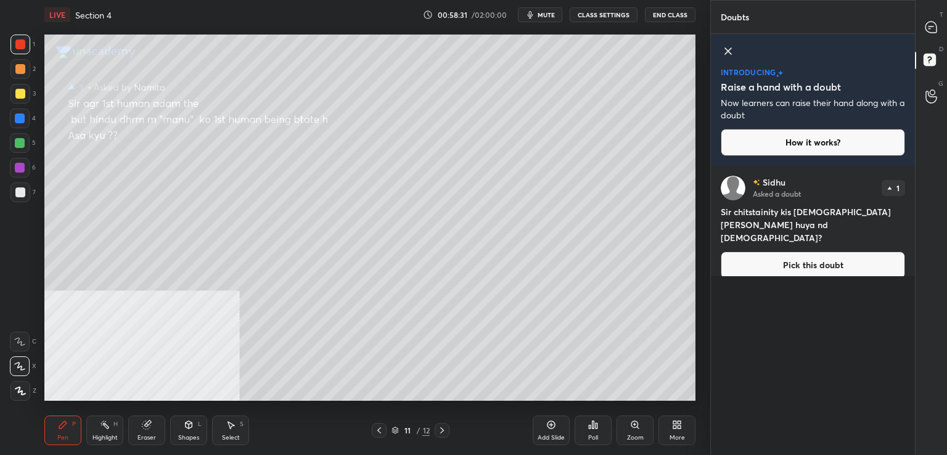
click at [771, 257] on button "Pick this doubt" at bounding box center [812, 264] width 184 height 27
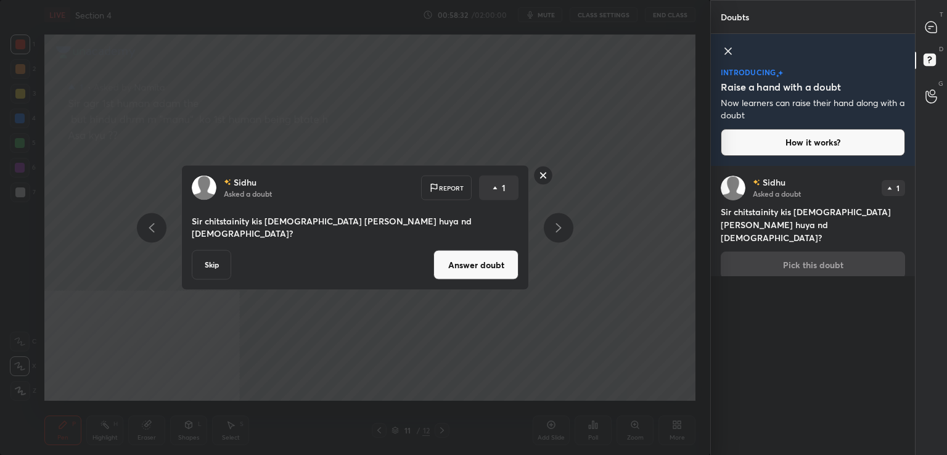
click at [484, 265] on button "Answer doubt" at bounding box center [475, 265] width 85 height 30
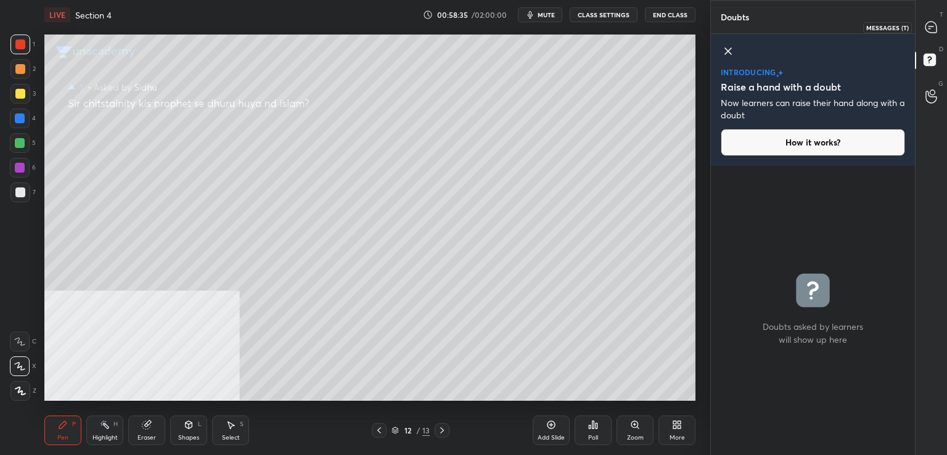
click at [933, 25] on icon at bounding box center [930, 27] width 11 height 11
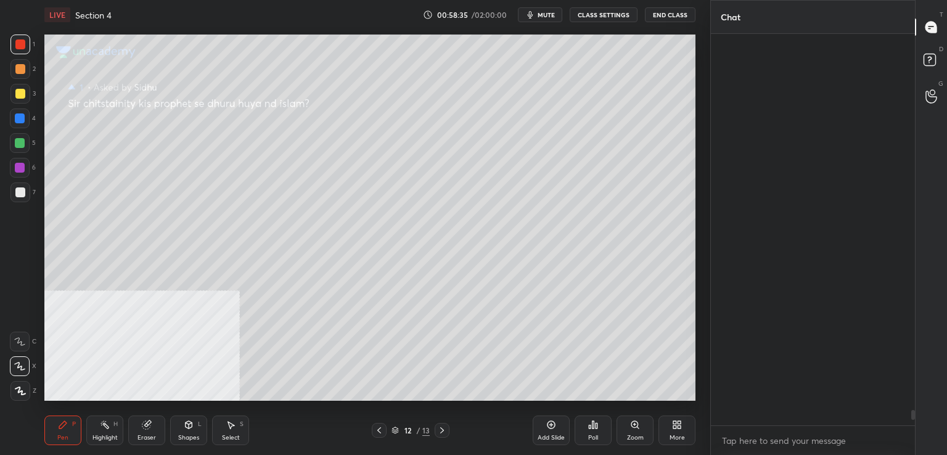
scroll to position [388, 200]
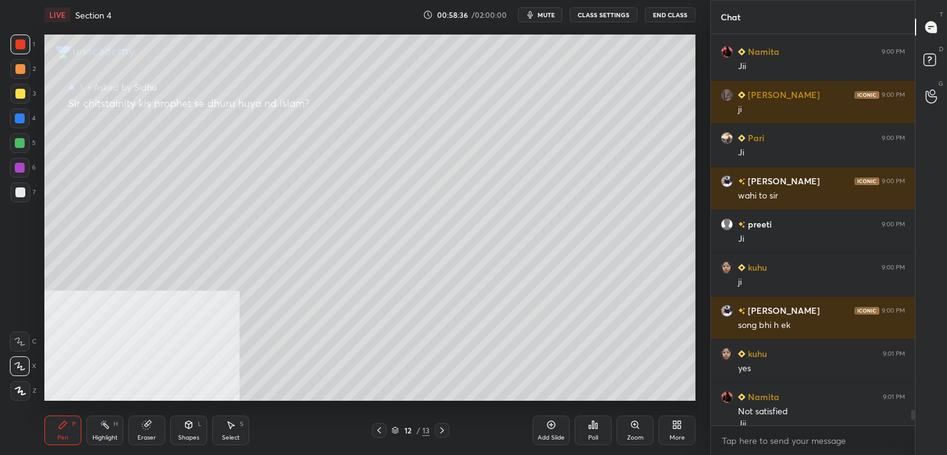
click at [24, 96] on div at bounding box center [20, 94] width 10 height 10
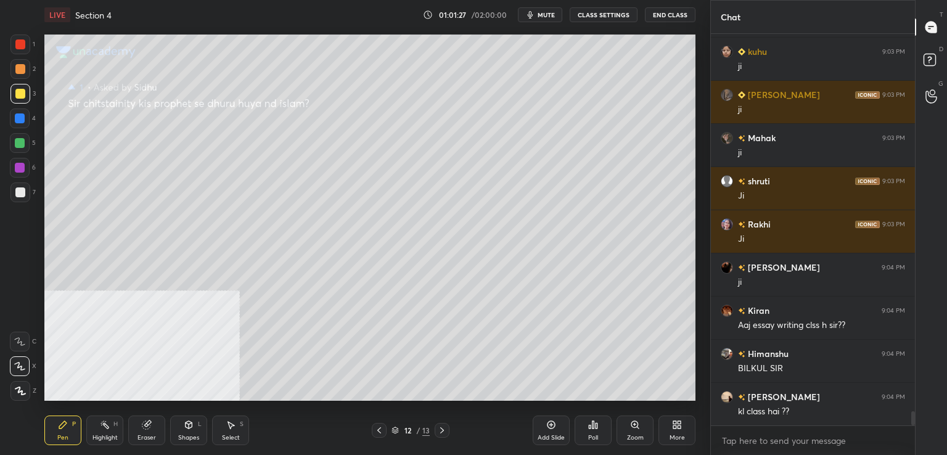
scroll to position [4, 4]
click at [26, 189] on div at bounding box center [20, 192] width 20 height 20
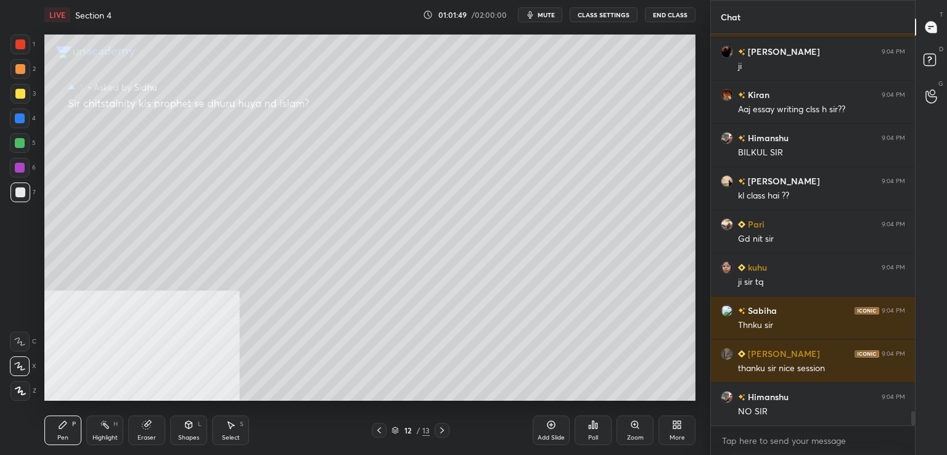
scroll to position [10612, 0]
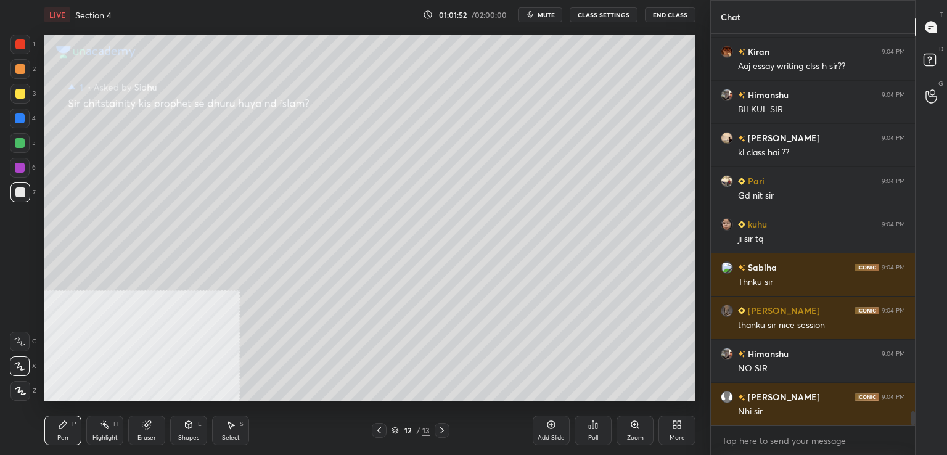
click at [597, 434] on div "Poll" at bounding box center [593, 437] width 10 height 6
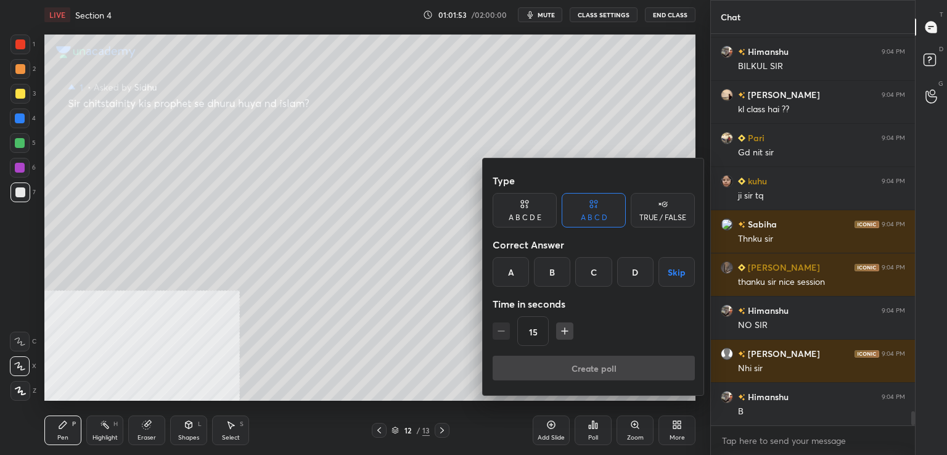
scroll to position [10698, 0]
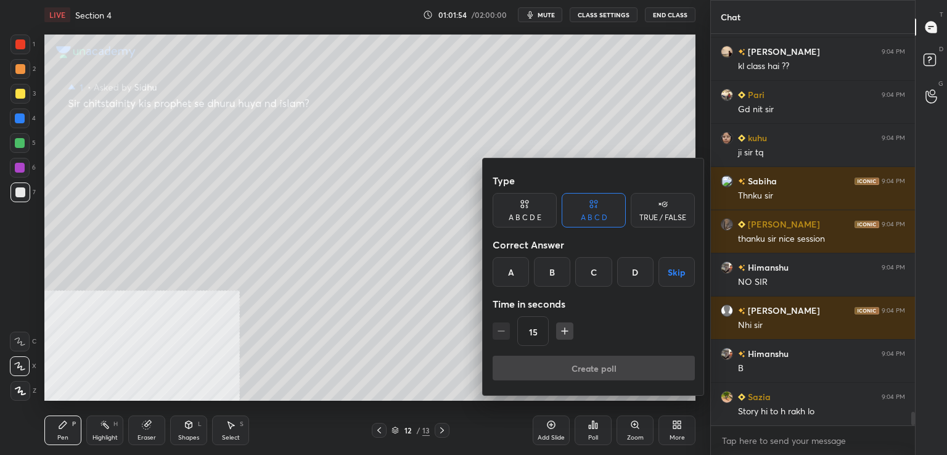
click at [672, 267] on button "Skip" at bounding box center [676, 272] width 36 height 30
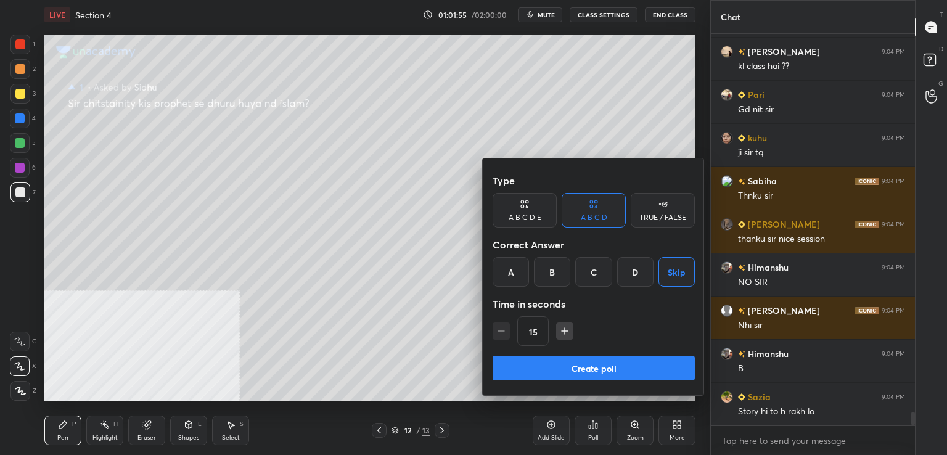
click at [596, 353] on div "Type A B C D E A B C D TRUE / FALSE Correct Answer A B C D Skip Time in seconds…" at bounding box center [593, 261] width 202 height 187
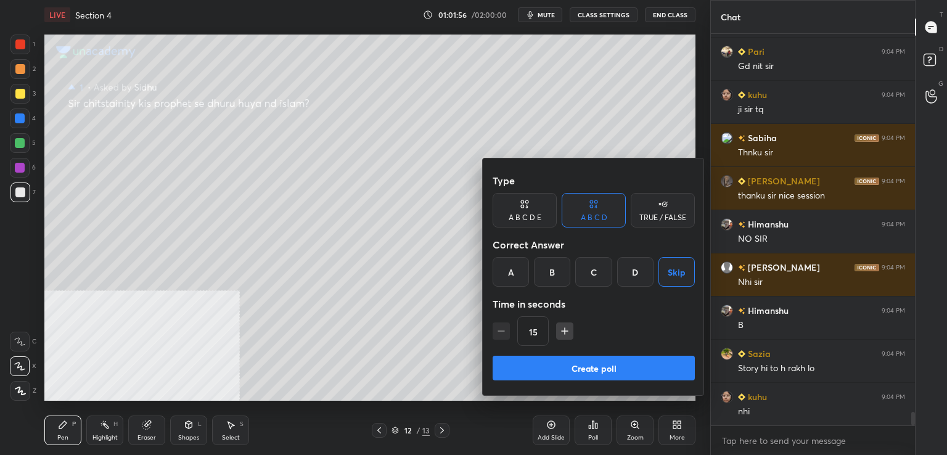
click at [594, 367] on button "Create poll" at bounding box center [593, 368] width 202 height 25
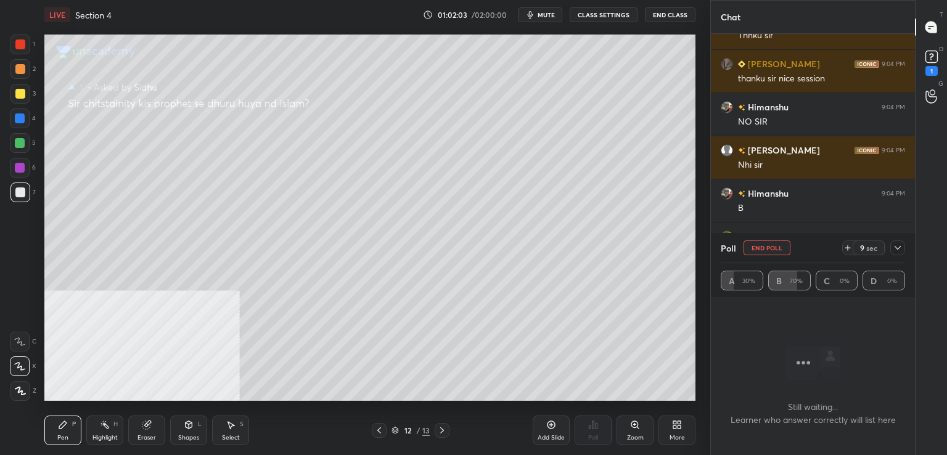
scroll to position [10189, 0]
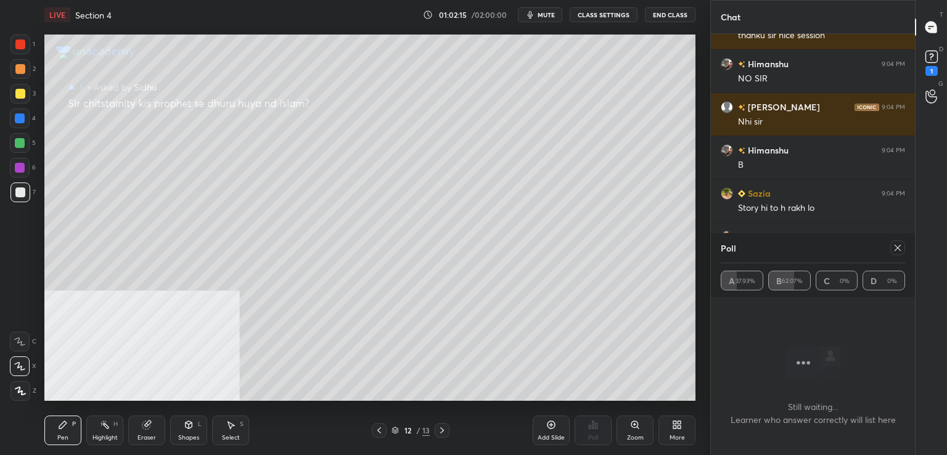
click at [899, 248] on icon at bounding box center [897, 248] width 10 height 10
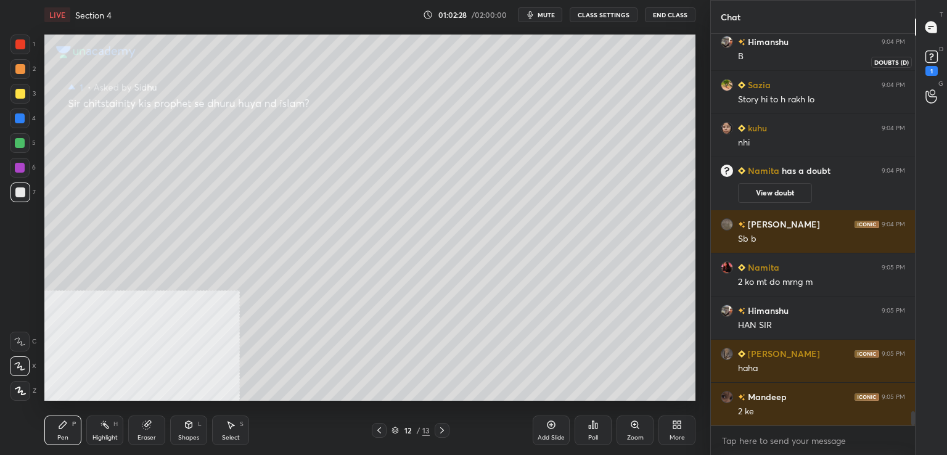
scroll to position [10341, 0]
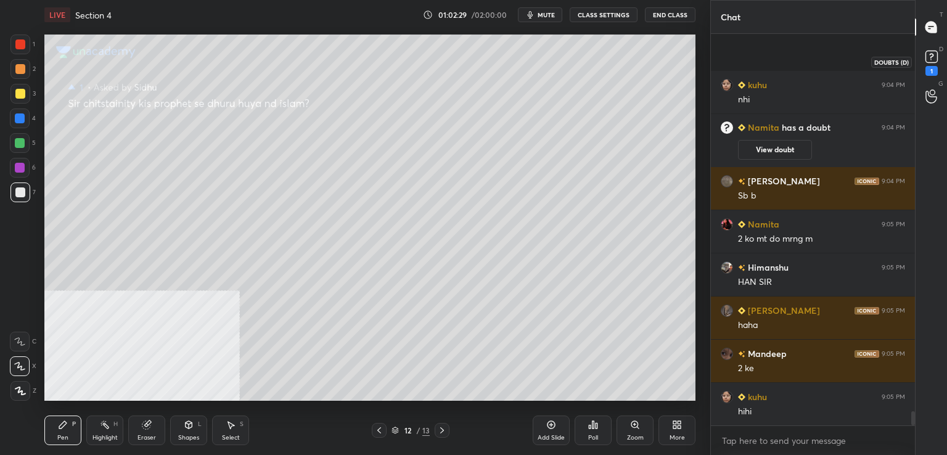
click at [931, 60] on rect at bounding box center [931, 57] width 12 height 12
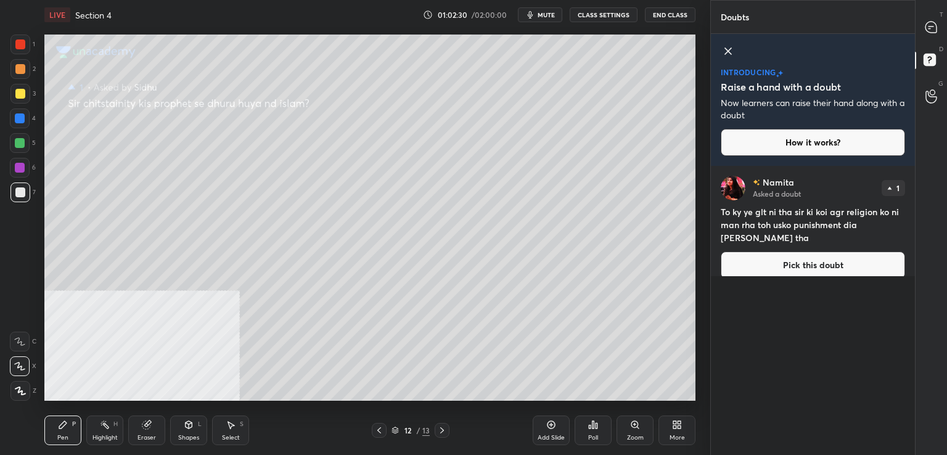
click at [794, 252] on button "Pick this doubt" at bounding box center [812, 264] width 184 height 27
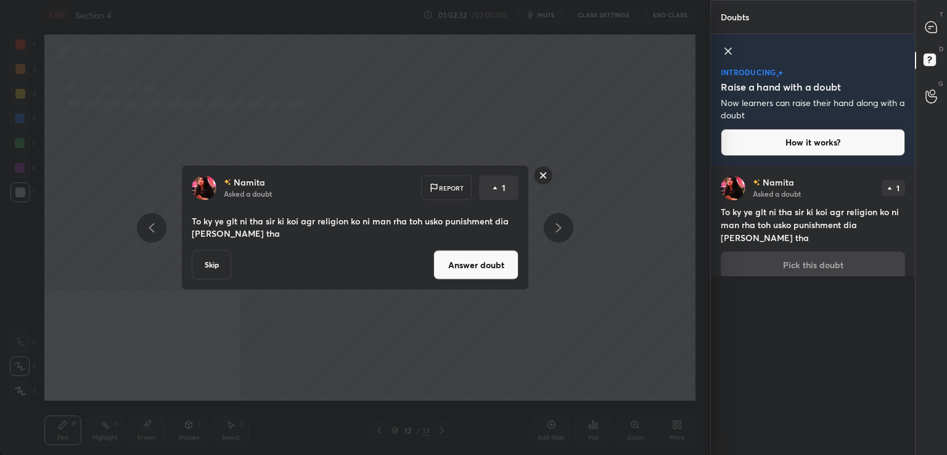
click at [497, 273] on button "Answer doubt" at bounding box center [475, 265] width 85 height 30
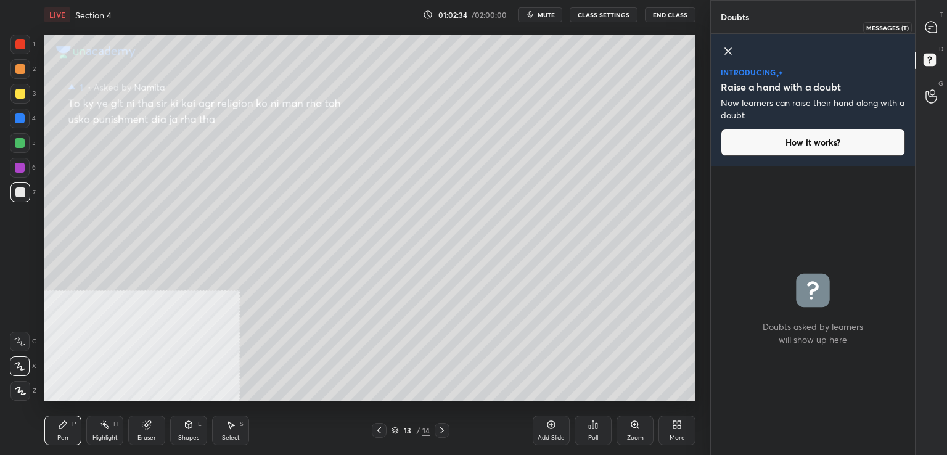
click at [932, 23] on icon at bounding box center [930, 27] width 11 height 11
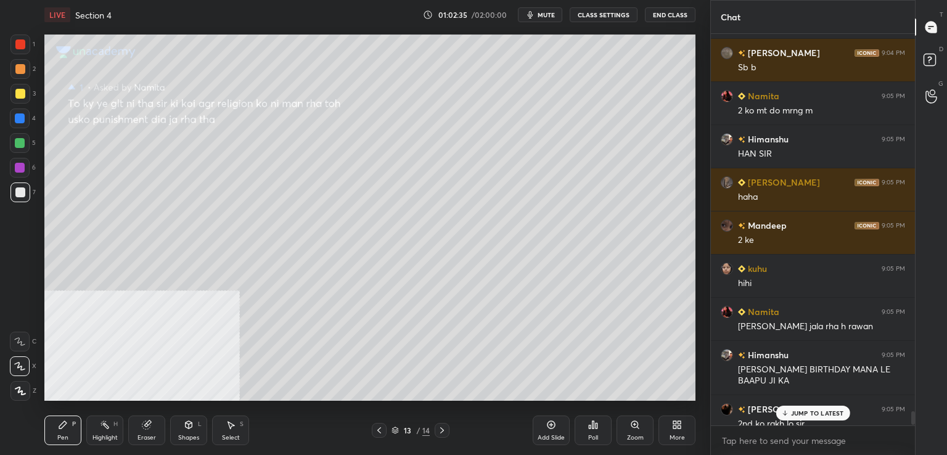
scroll to position [4, 4]
click at [799, 409] on p "JUMP TO LATEST" at bounding box center [817, 412] width 53 height 7
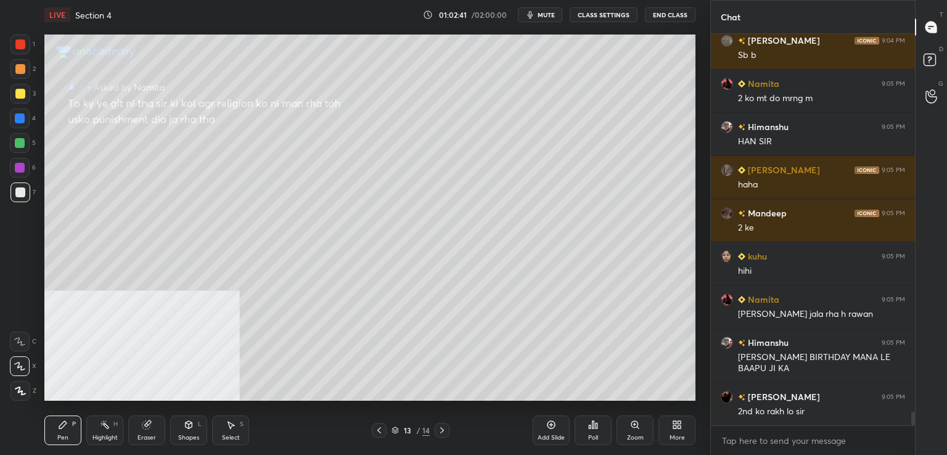
scroll to position [10730, 0]
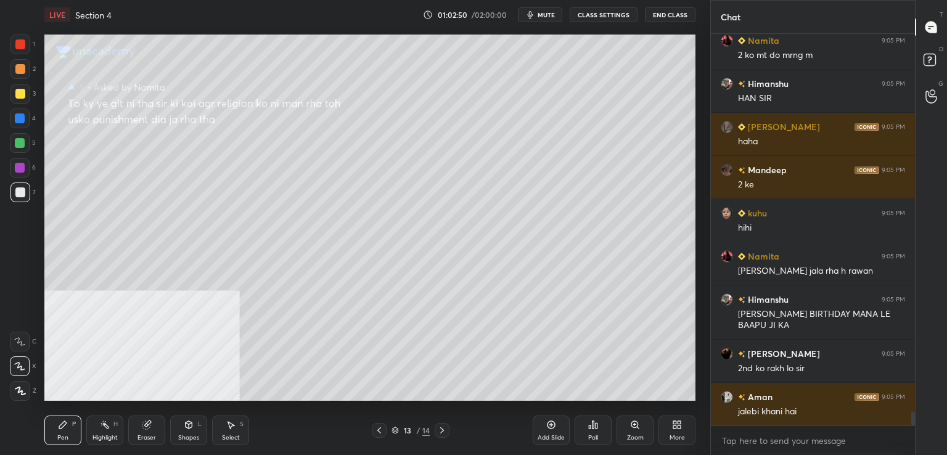
click at [20, 52] on div at bounding box center [20, 45] width 20 height 20
click at [27, 196] on div at bounding box center [20, 192] width 20 height 20
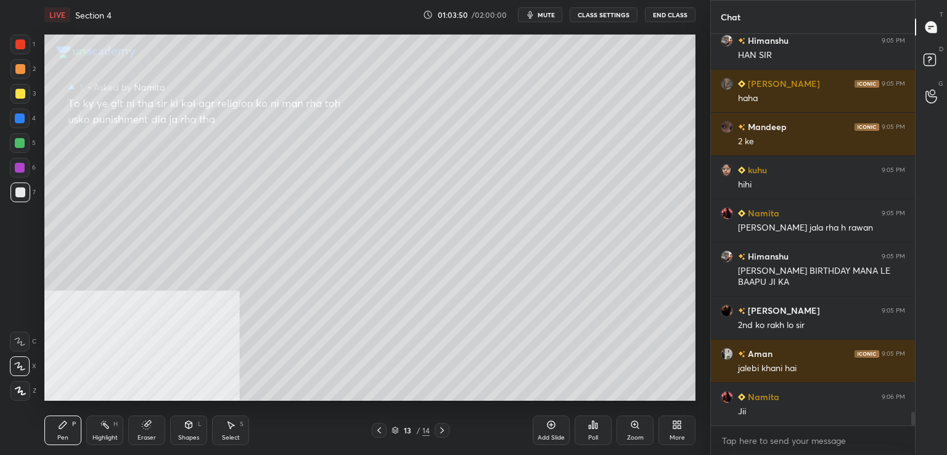
click at [18, 119] on div at bounding box center [20, 118] width 10 height 10
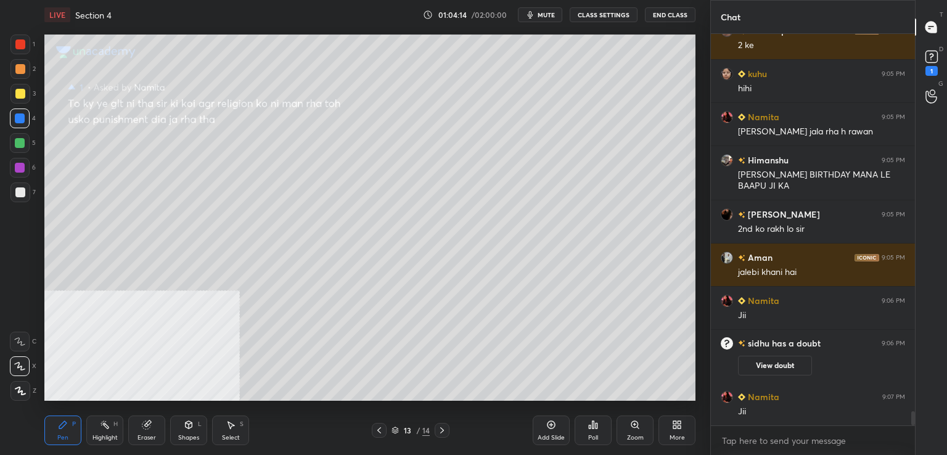
scroll to position [10500, 0]
click at [934, 65] on icon at bounding box center [931, 56] width 18 height 18
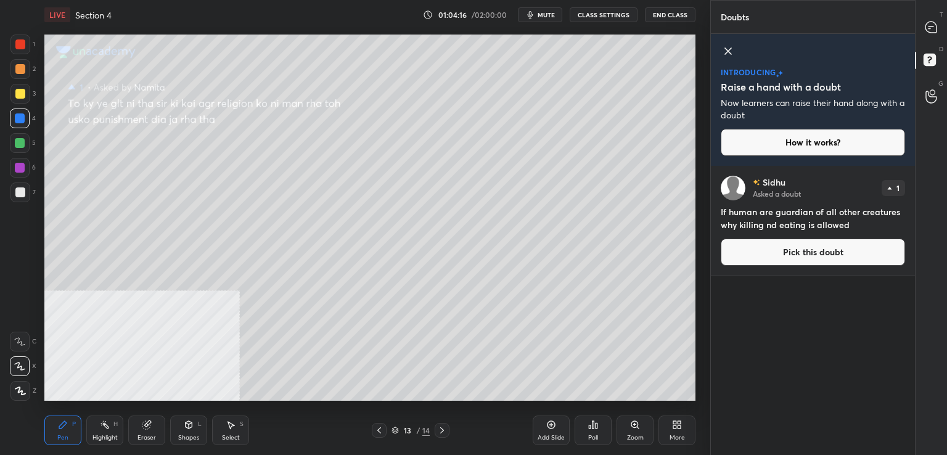
click at [791, 262] on button "Pick this doubt" at bounding box center [812, 251] width 184 height 27
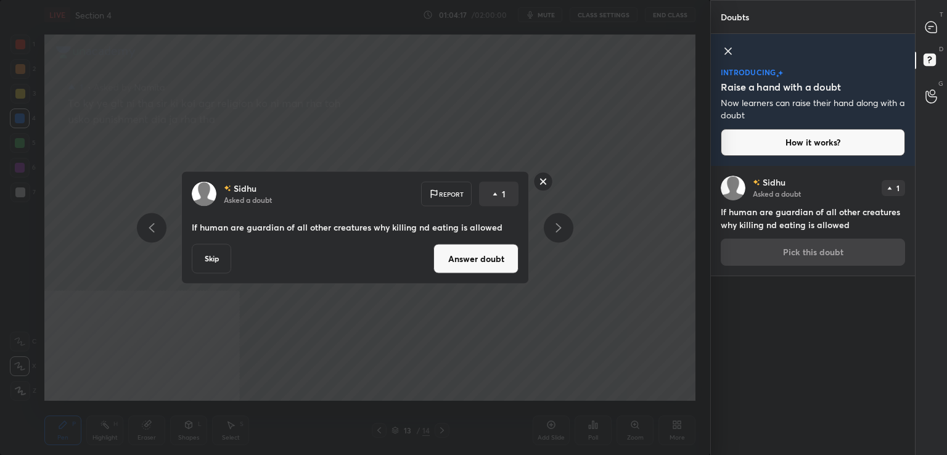
click at [486, 269] on button "Answer doubt" at bounding box center [475, 259] width 85 height 30
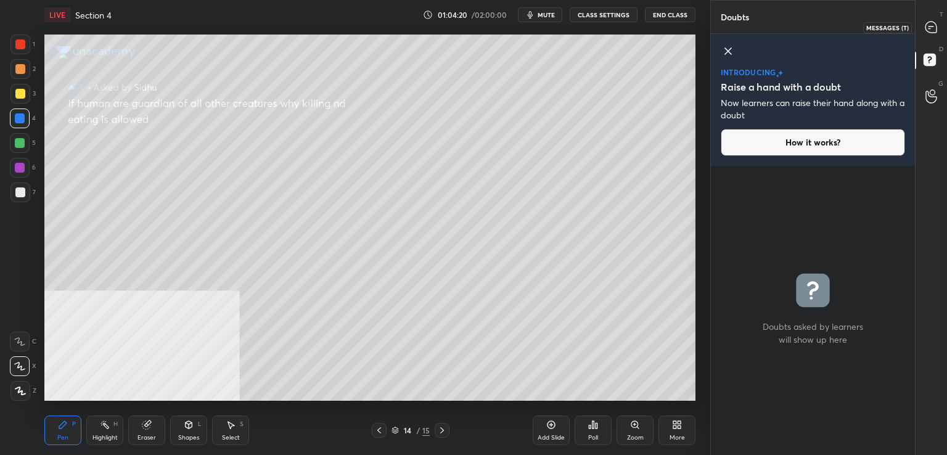
click at [933, 23] on icon at bounding box center [930, 27] width 11 height 11
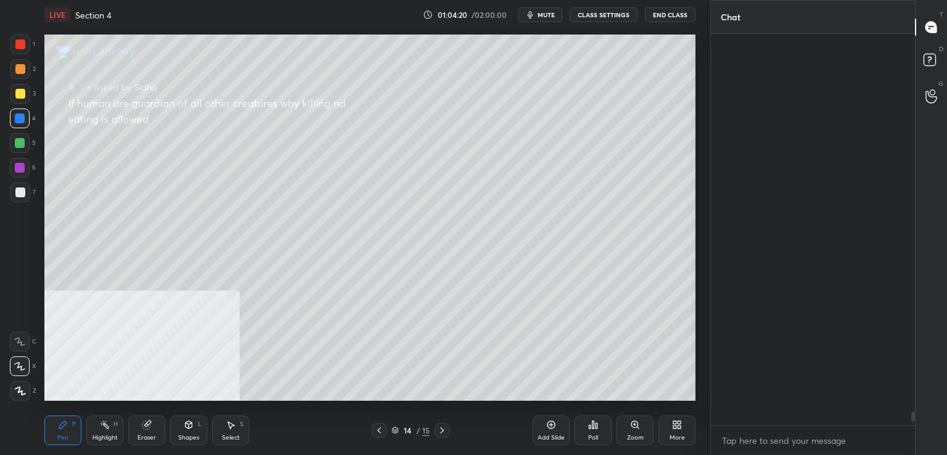
scroll to position [388, 200]
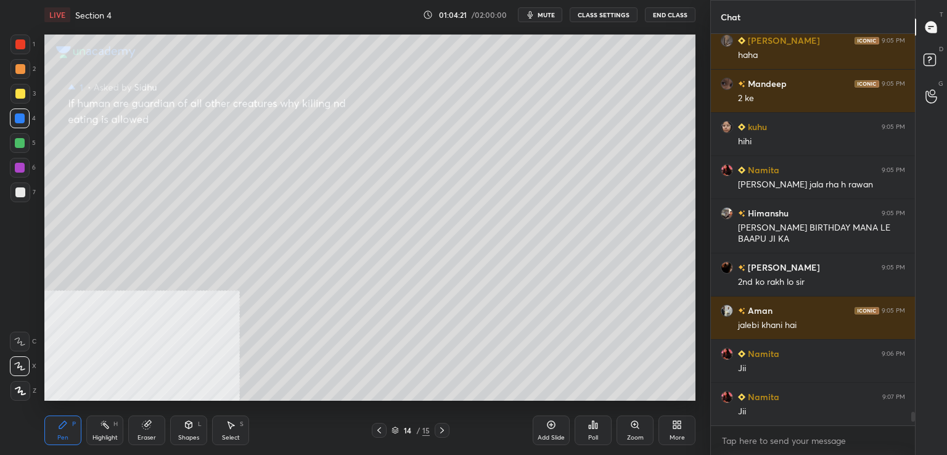
click at [25, 90] on div at bounding box center [20, 94] width 20 height 20
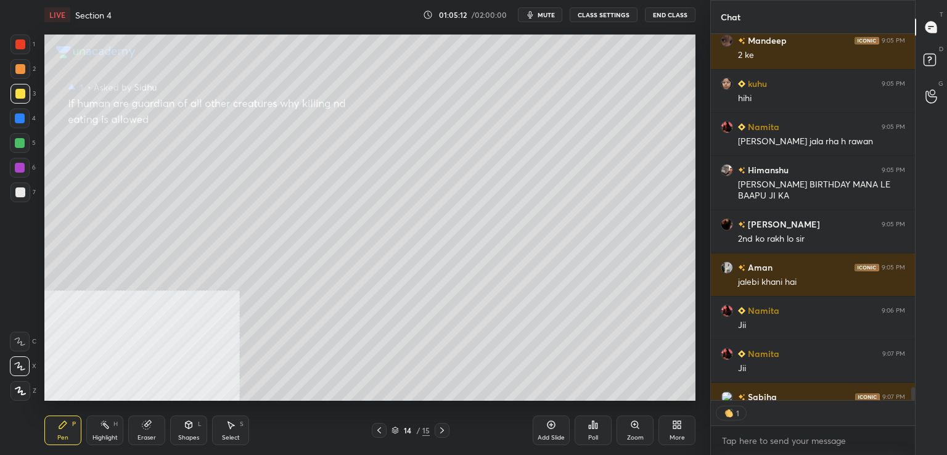
scroll to position [4, 4]
click at [934, 55] on rect at bounding box center [929, 60] width 12 height 12
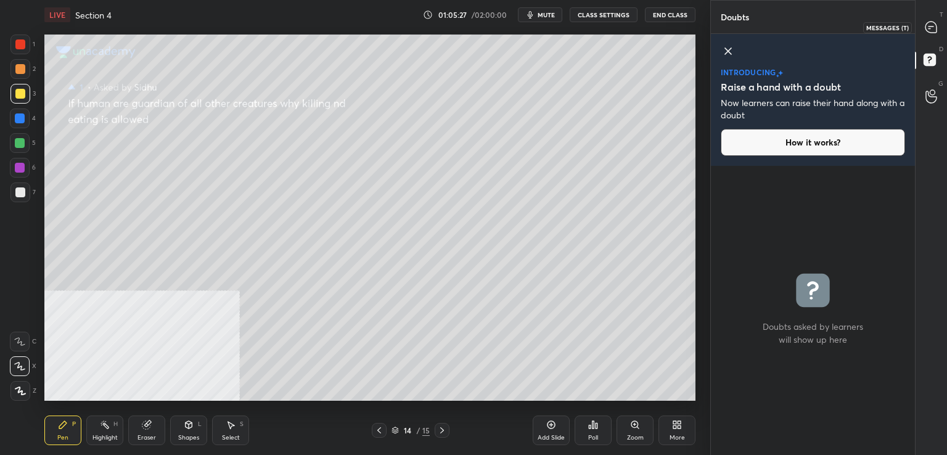
click at [931, 18] on div at bounding box center [931, 27] width 25 height 22
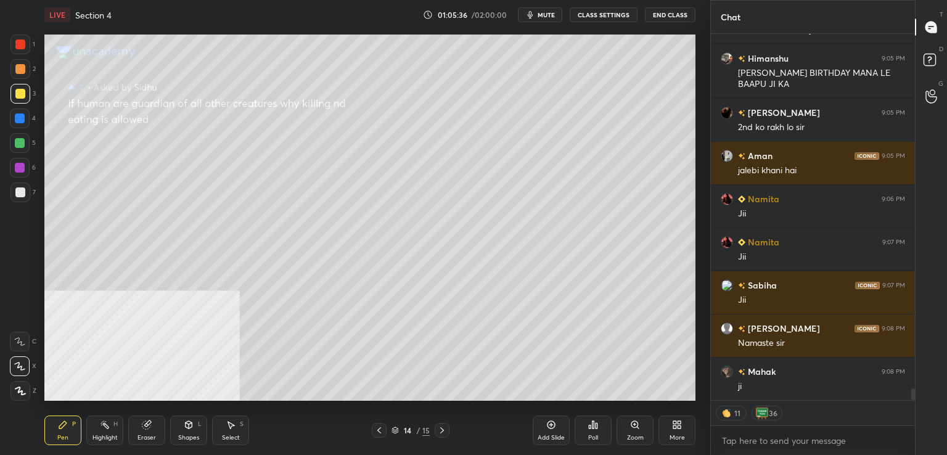
scroll to position [10903, 0]
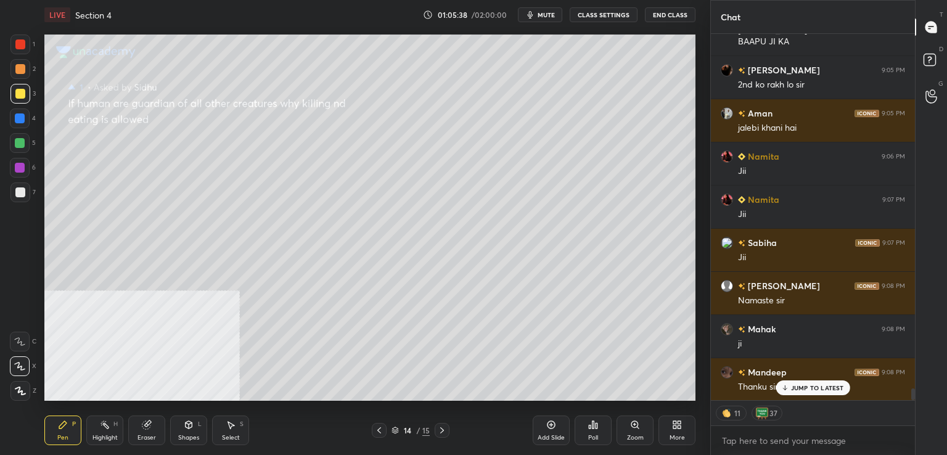
click at [677, 9] on button "End Class" at bounding box center [670, 14] width 51 height 15
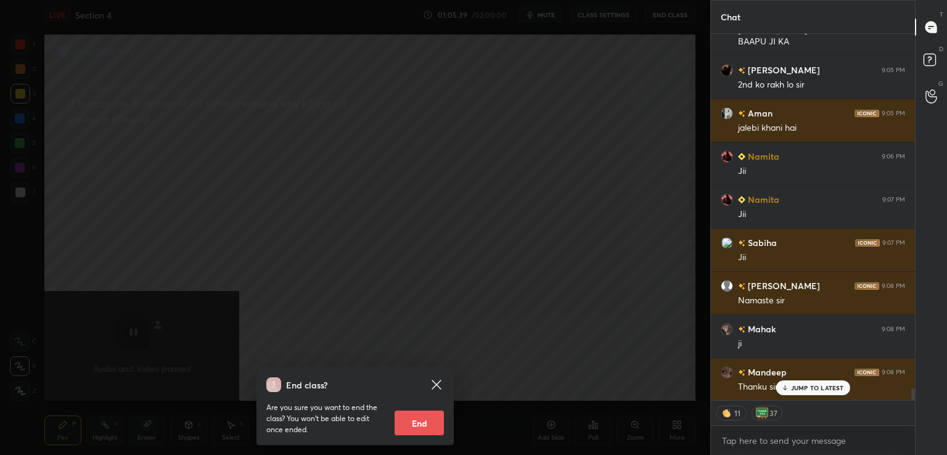
scroll to position [10947, 0]
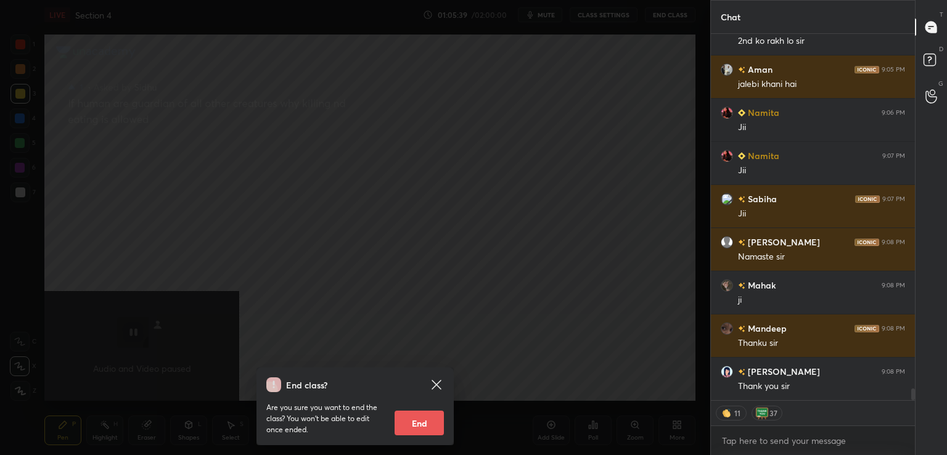
click at [427, 422] on button "End" at bounding box center [418, 422] width 49 height 25
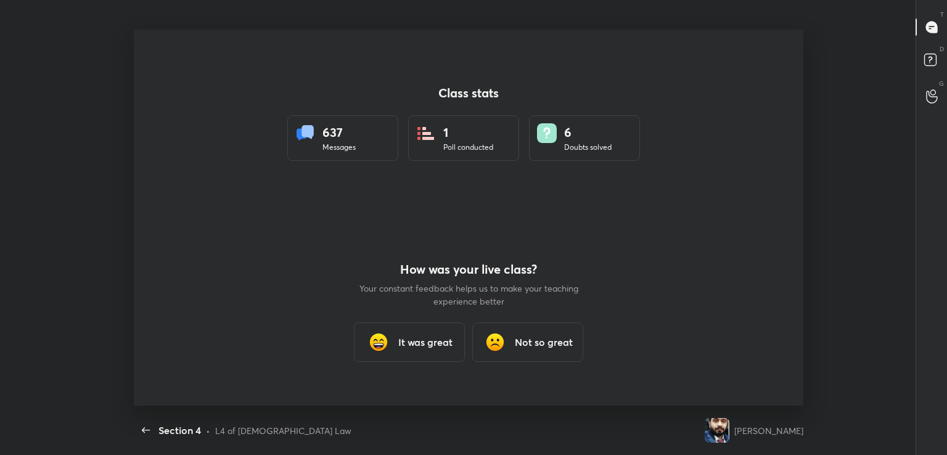
scroll to position [0, 0]
type textarea "x"
